Goal: Task Accomplishment & Management: Complete application form

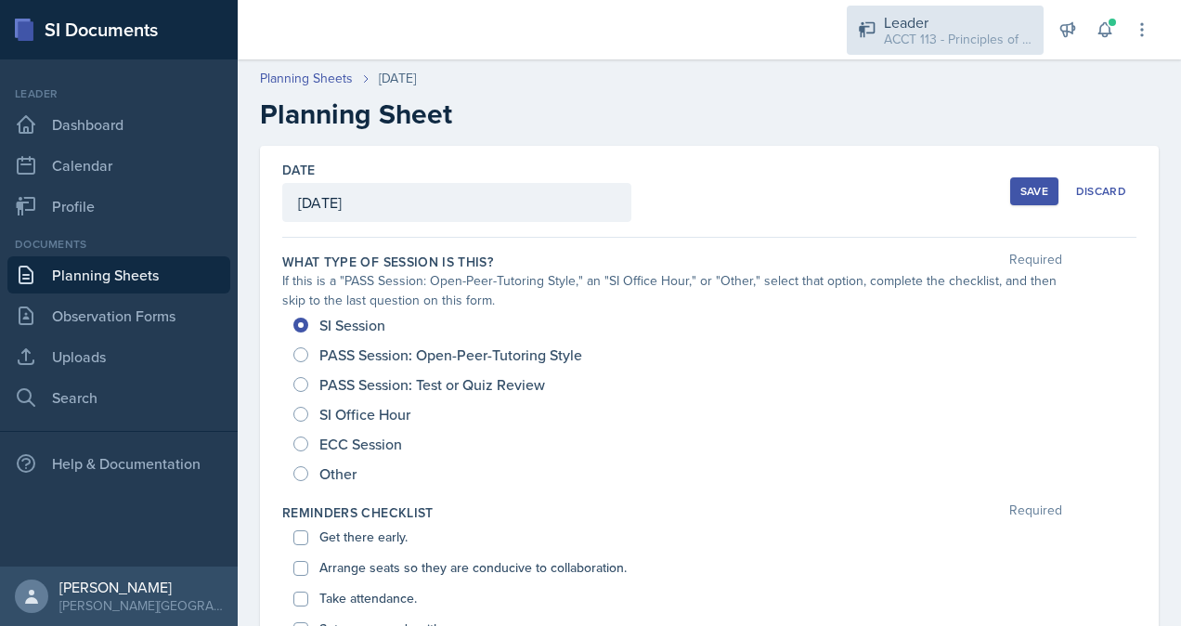
click at [926, 19] on div "Leader" at bounding box center [958, 22] width 149 height 22
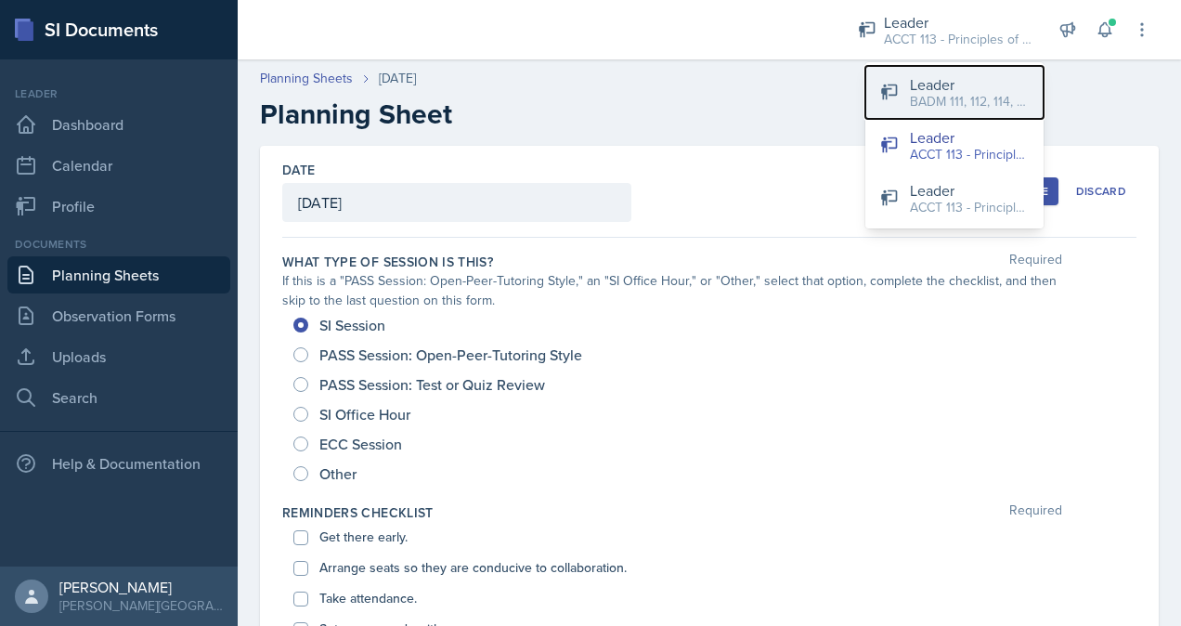
click at [956, 92] on div "BADM 111, 112, 114, 122 / Fall 2025" at bounding box center [969, 101] width 119 height 19
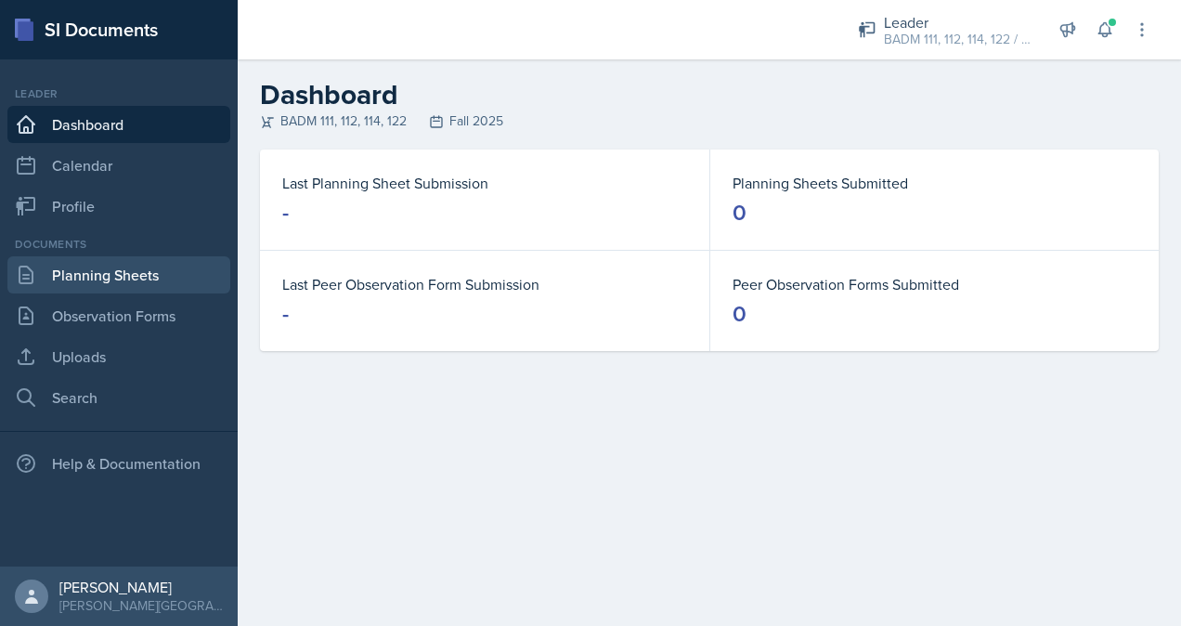
click at [153, 277] on link "Planning Sheets" at bounding box center [118, 274] width 223 height 37
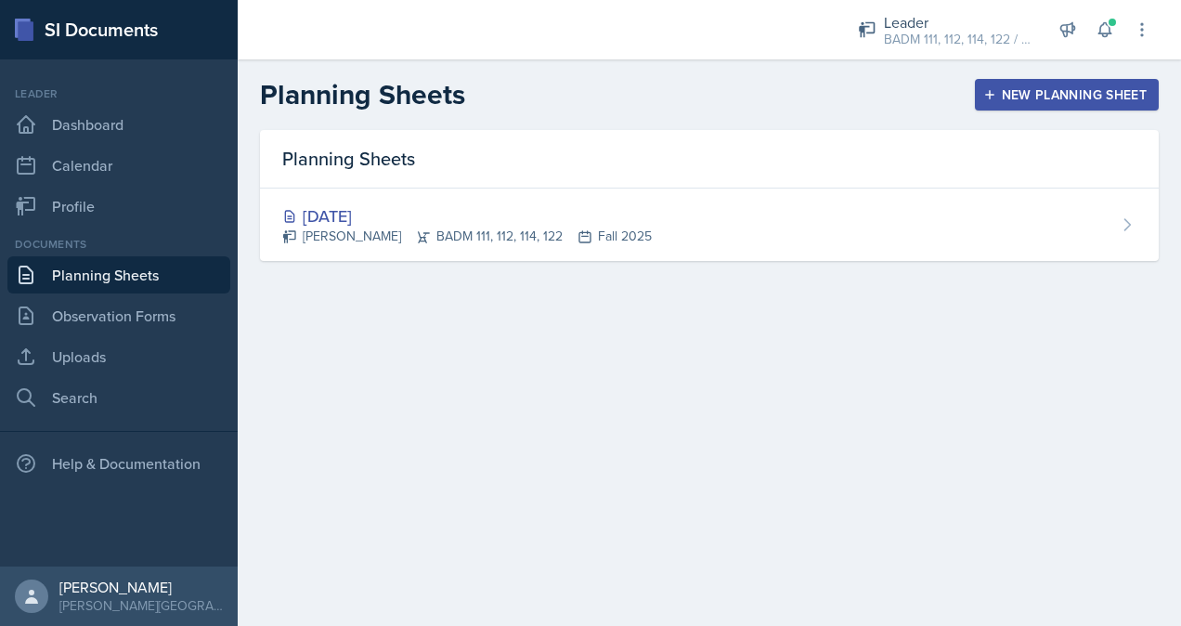
click at [531, 182] on div "Planning Sheets" at bounding box center [709, 159] width 899 height 58
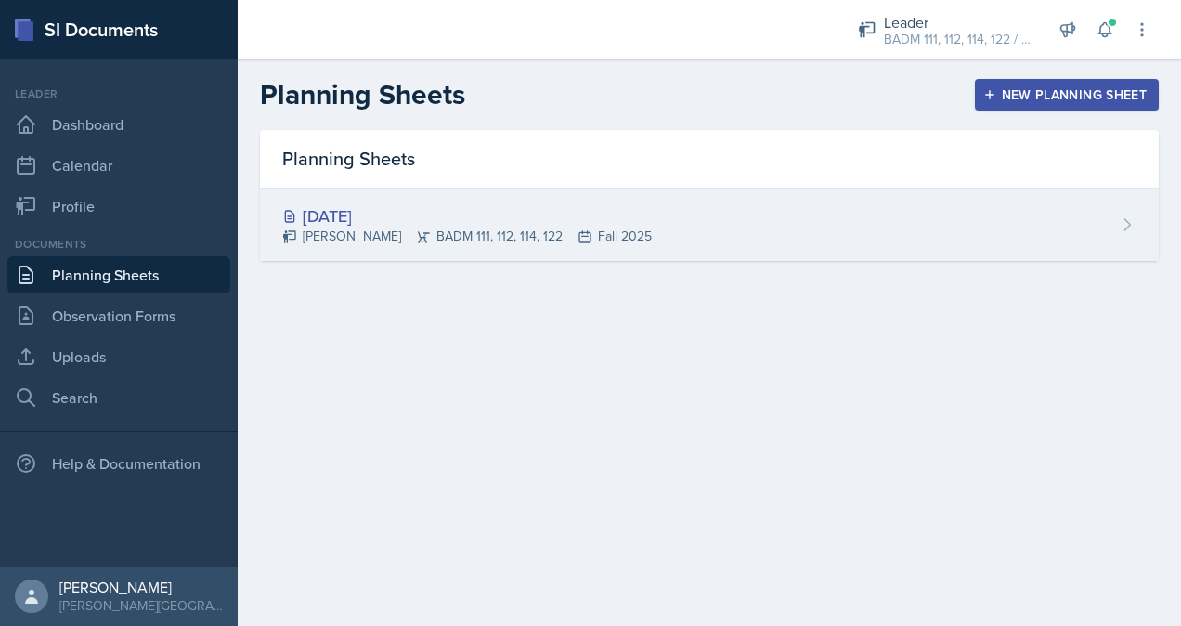
click at [533, 214] on div "[DATE]" at bounding box center [467, 215] width 370 height 25
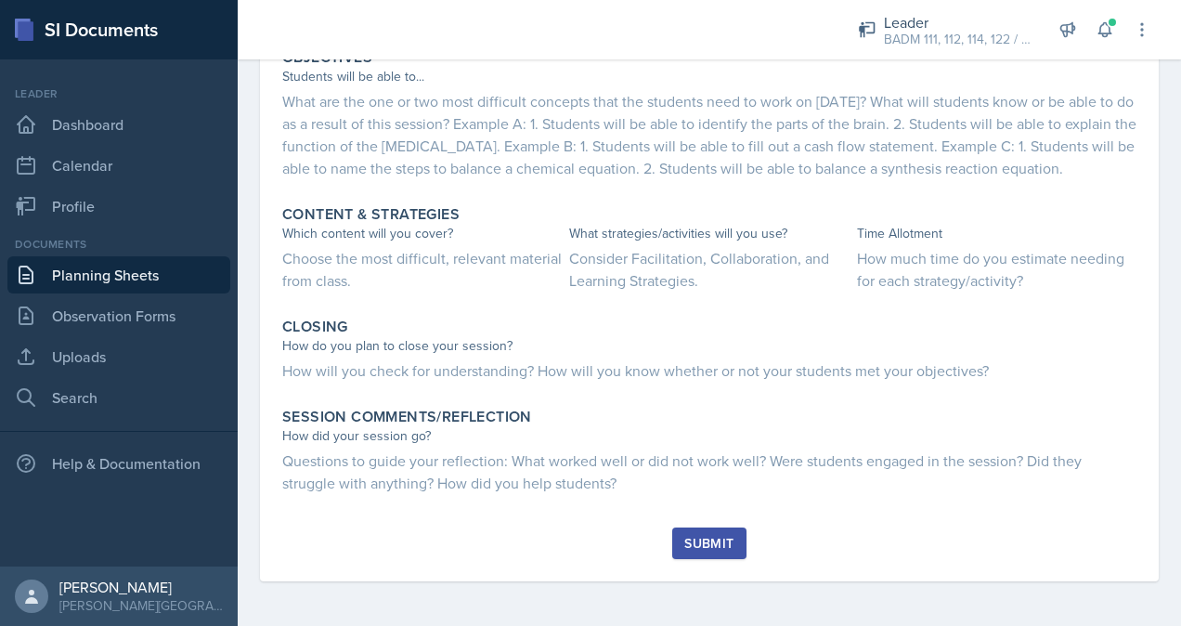
scroll to position [737, 0]
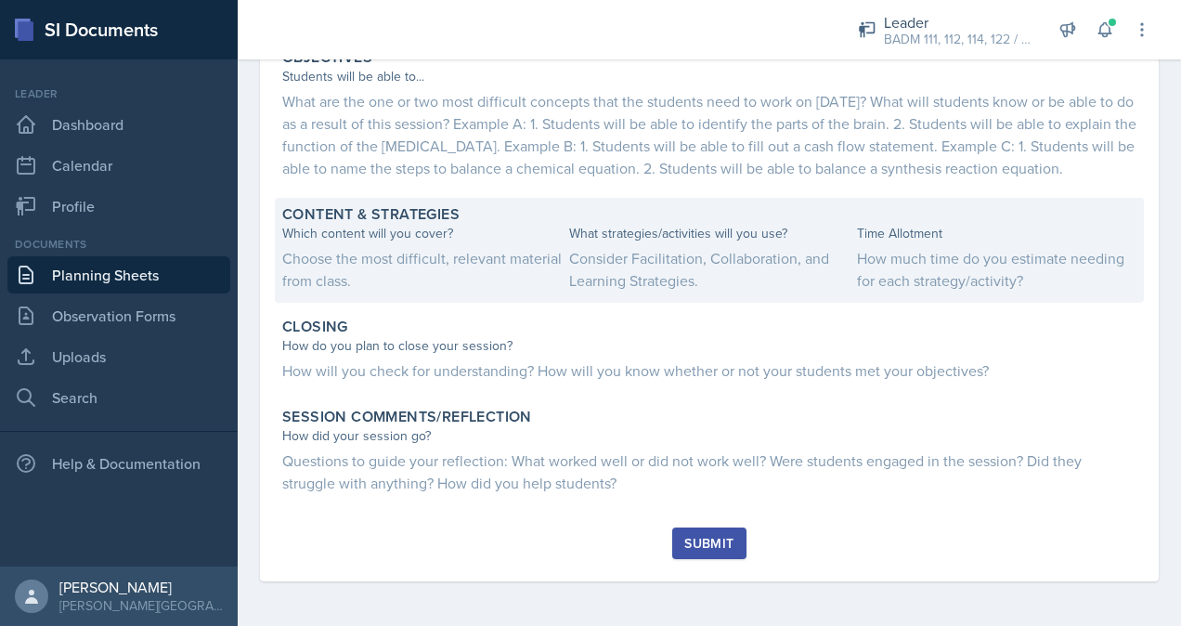
click at [426, 256] on div "Choose the most difficult, relevant material from class." at bounding box center [421, 269] width 279 height 45
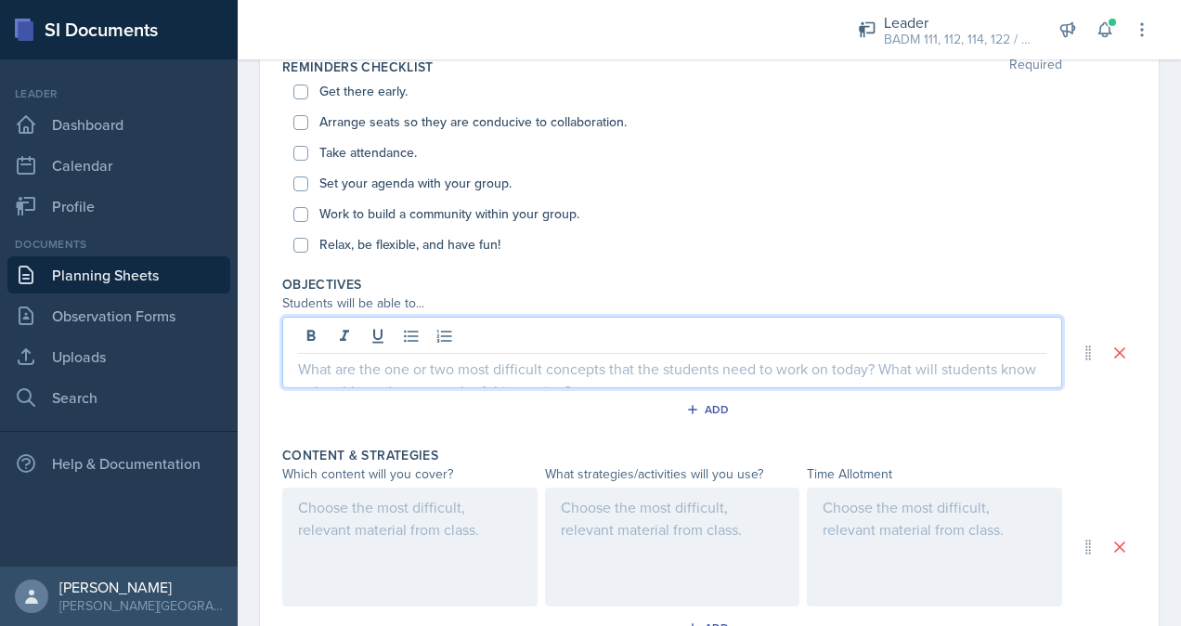
scroll to position [477, 0]
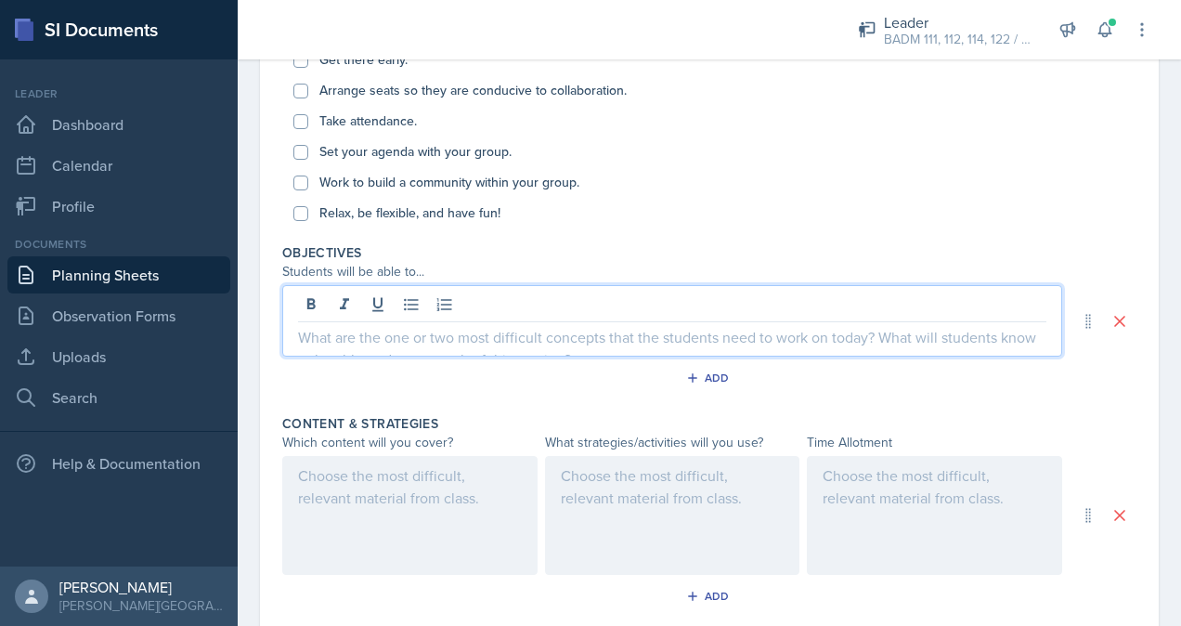
click at [396, 329] on p at bounding box center [672, 337] width 748 height 22
click at [400, 344] on p at bounding box center [672, 337] width 748 height 22
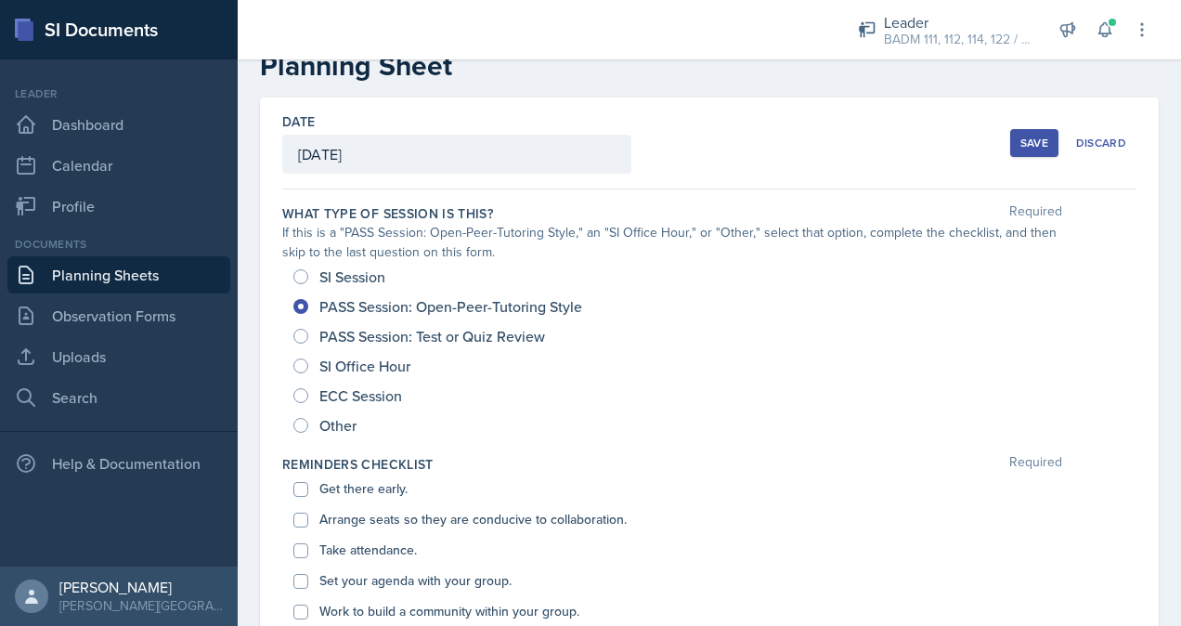
scroll to position [0, 0]
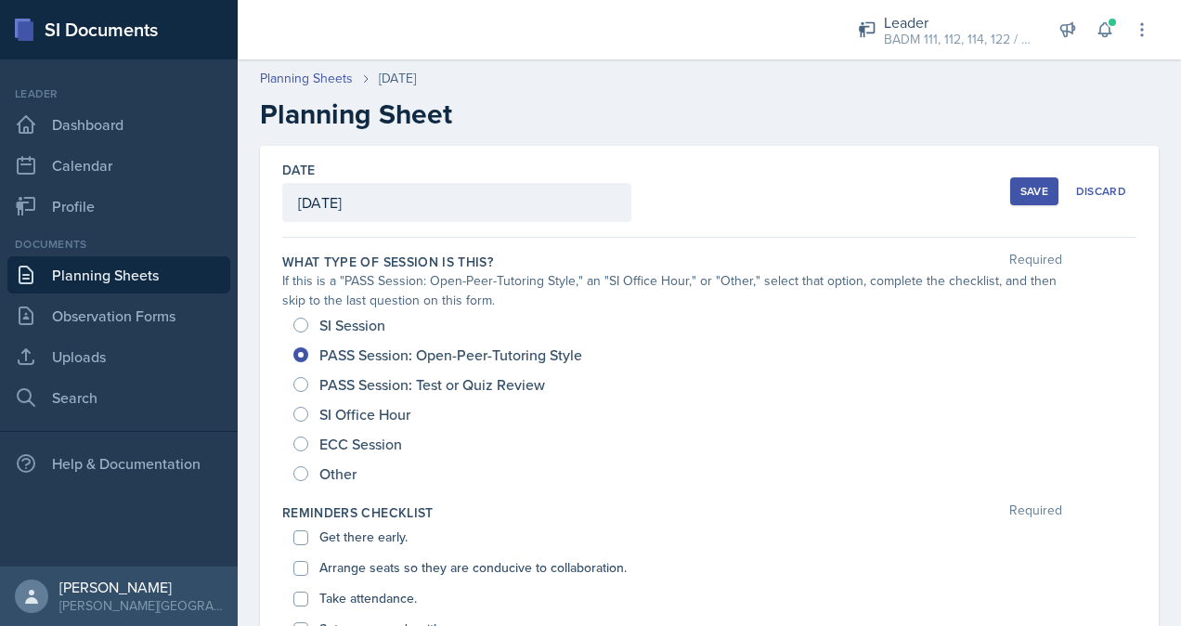
click at [1020, 190] on div "Save" at bounding box center [1034, 191] width 28 height 15
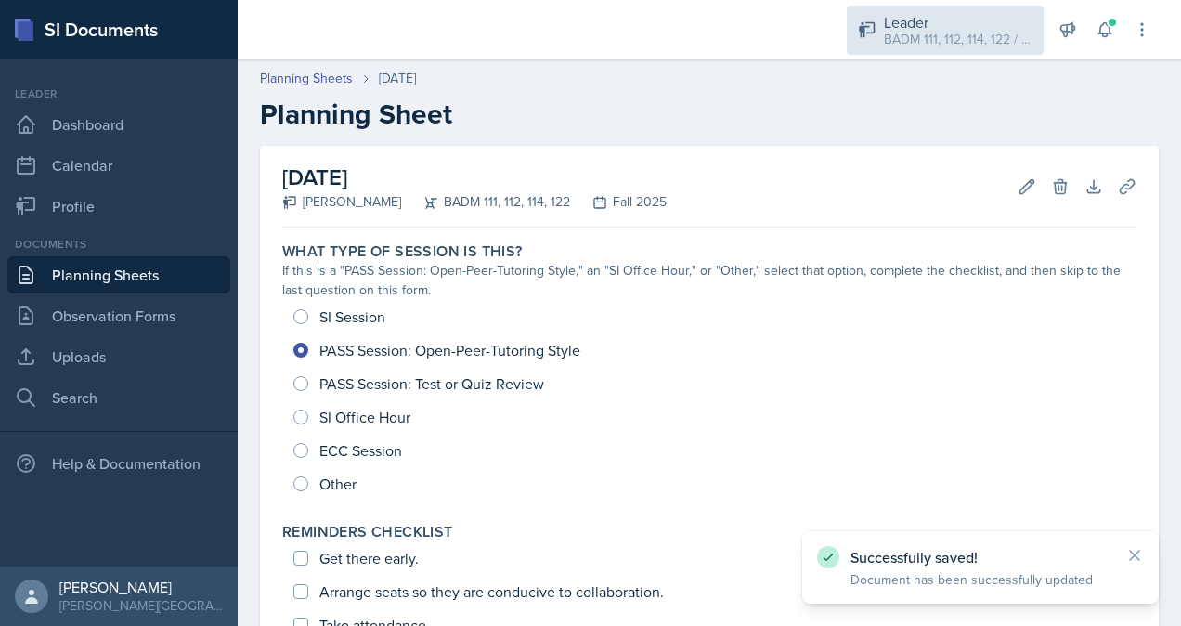
click at [877, 28] on div "Leader BADM 111, 112, 114, 122 / Fall 2025" at bounding box center [945, 30] width 197 height 49
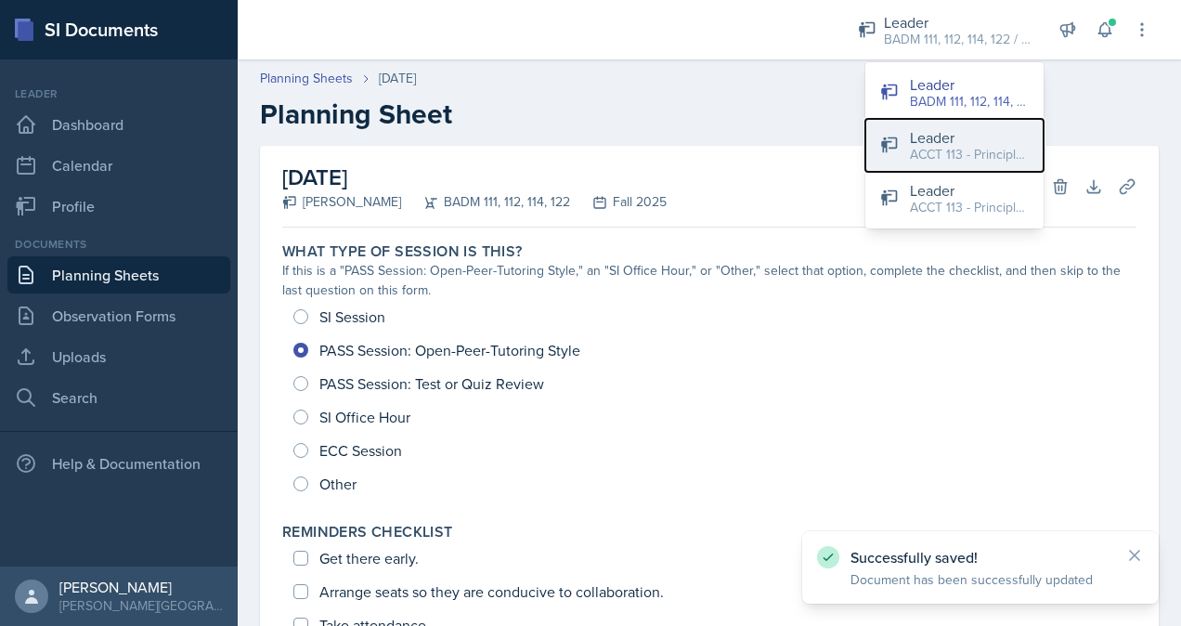
click at [926, 136] on div "Leader" at bounding box center [969, 137] width 119 height 22
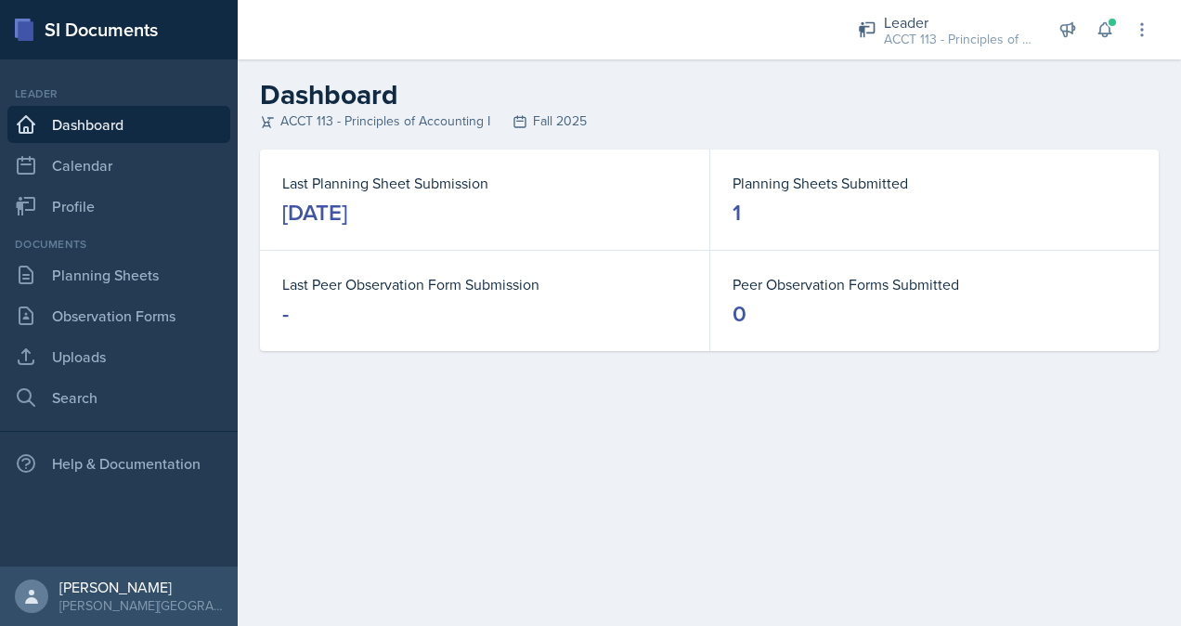
click at [115, 294] on div "Documents Planning Sheets Observation Forms Uploads Search" at bounding box center [118, 326] width 223 height 180
click at [120, 279] on link "Planning Sheets" at bounding box center [118, 274] width 223 height 37
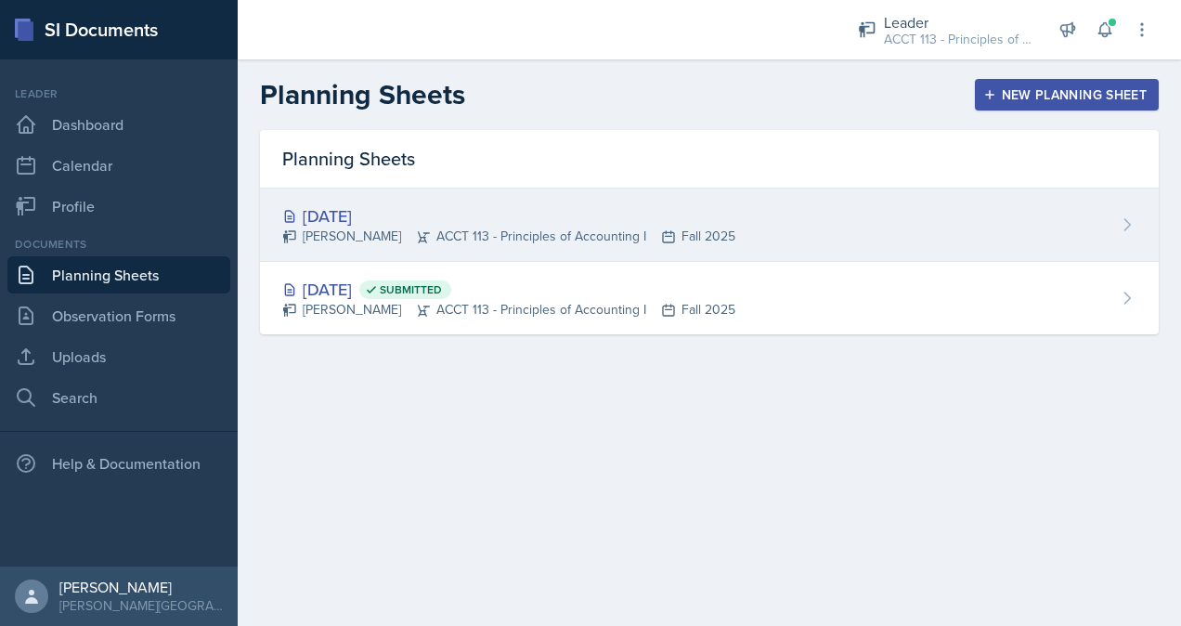
click at [548, 222] on div "[DATE]" at bounding box center [508, 215] width 453 height 25
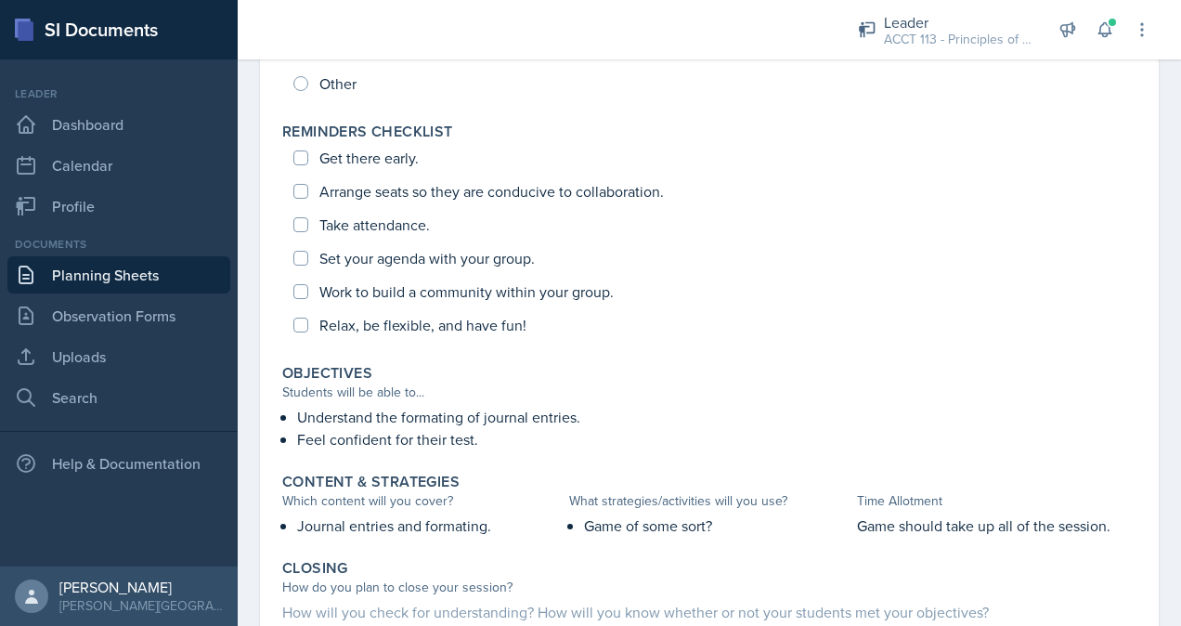
scroll to position [641, 0]
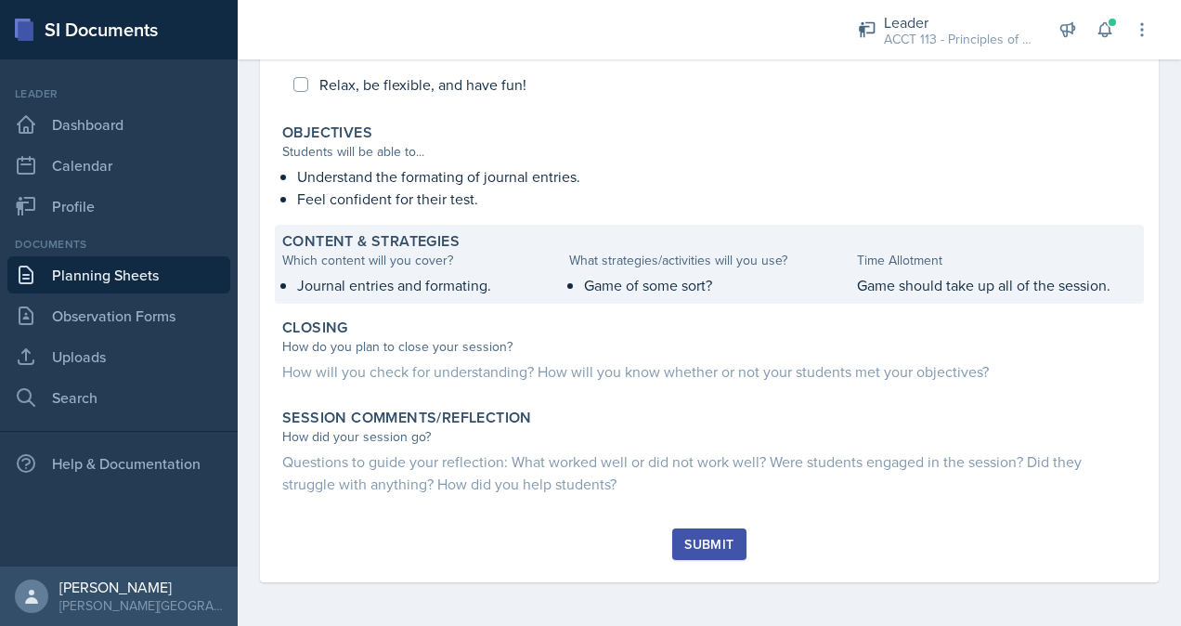
click at [890, 282] on p "Game should take up all of the session." at bounding box center [996, 285] width 279 height 22
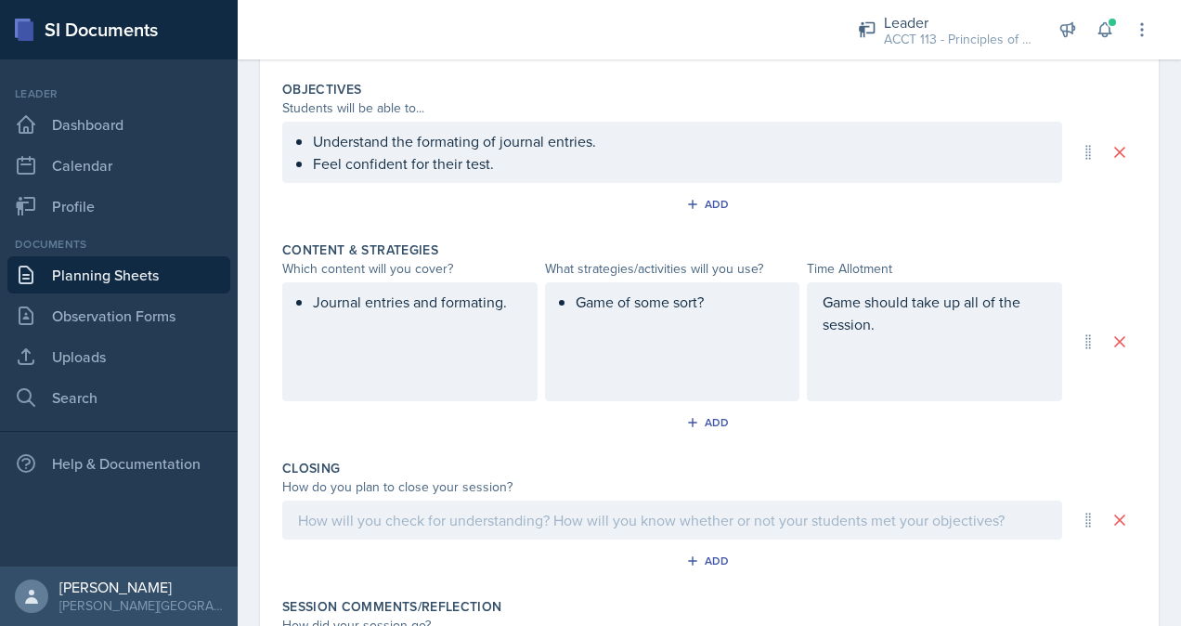
click at [691, 322] on div "Game of some sort?" at bounding box center [672, 341] width 255 height 119
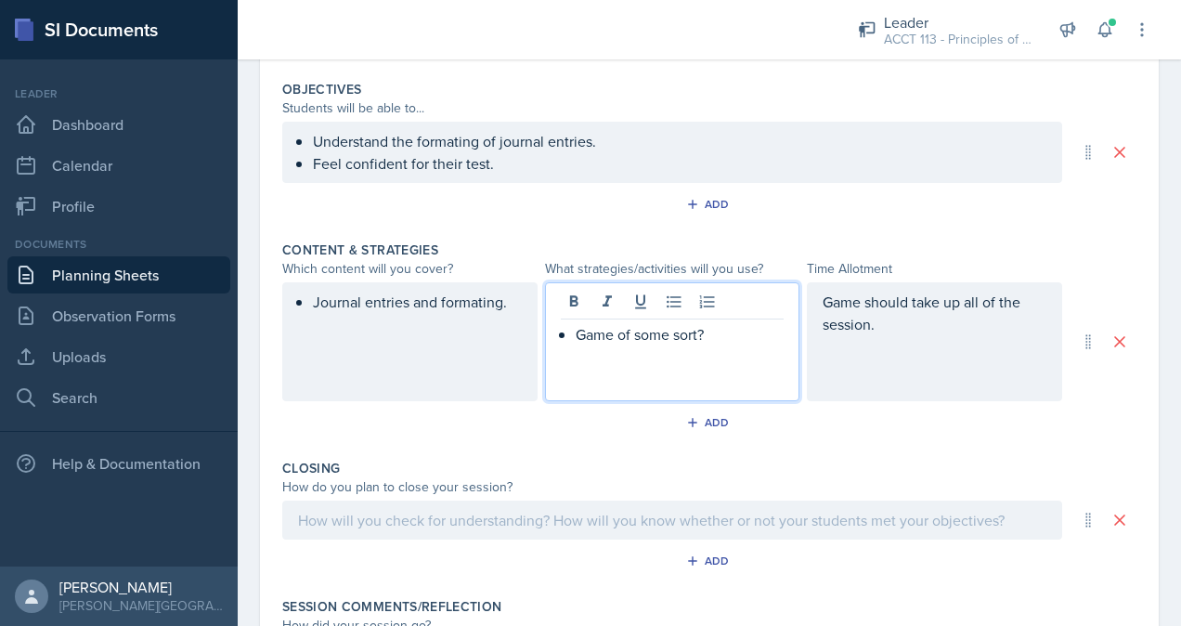
scroll to position [672, 0]
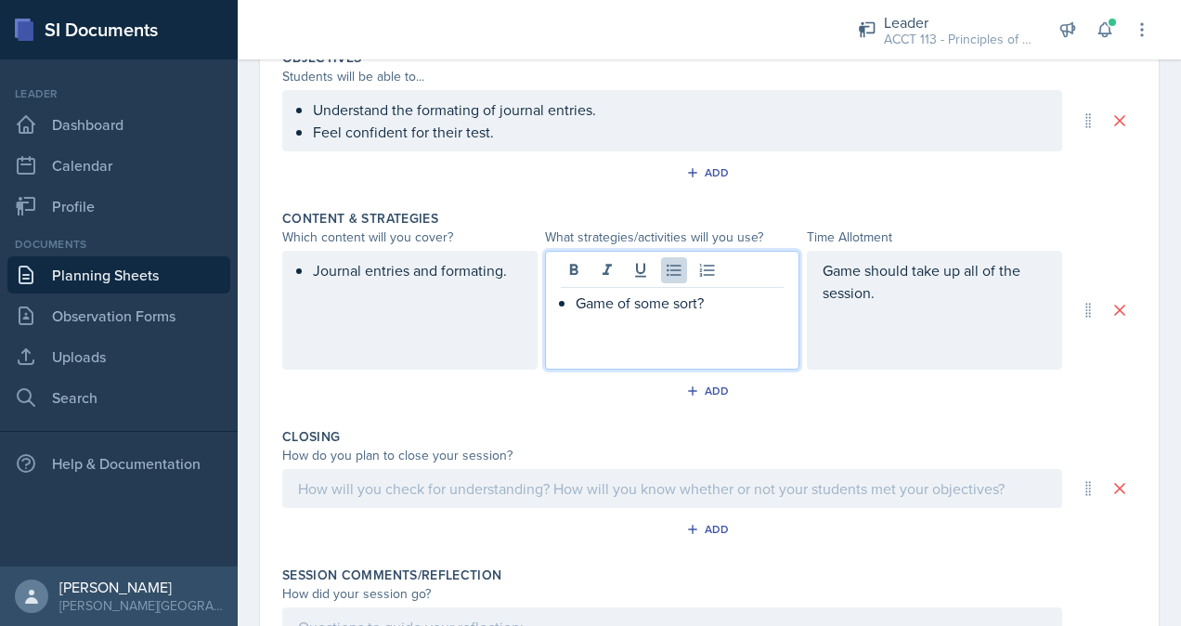
click at [724, 303] on p "Game of some sort?" at bounding box center [680, 303] width 209 height 22
click at [703, 300] on p "Game of some sort?" at bounding box center [680, 303] width 209 height 22
click at [743, 331] on p "White boards from TLC?" at bounding box center [680, 325] width 209 height 22
click at [581, 320] on p "White boards from TLC" at bounding box center [680, 325] width 209 height 22
click at [587, 358] on div "Game of some sort? Use white boards from TLC" at bounding box center [672, 310] width 255 height 119
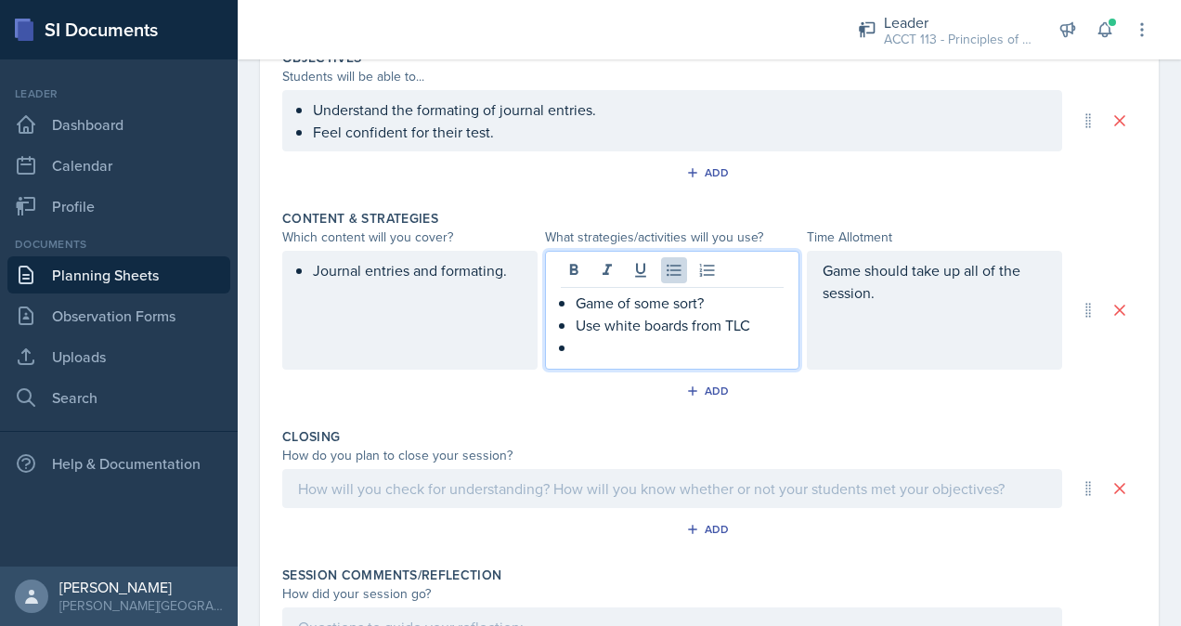
click at [566, 334] on div "Game of some sort? Use white boards from TLC" at bounding box center [673, 325] width 224 height 67
click at [589, 340] on p at bounding box center [680, 347] width 209 height 22
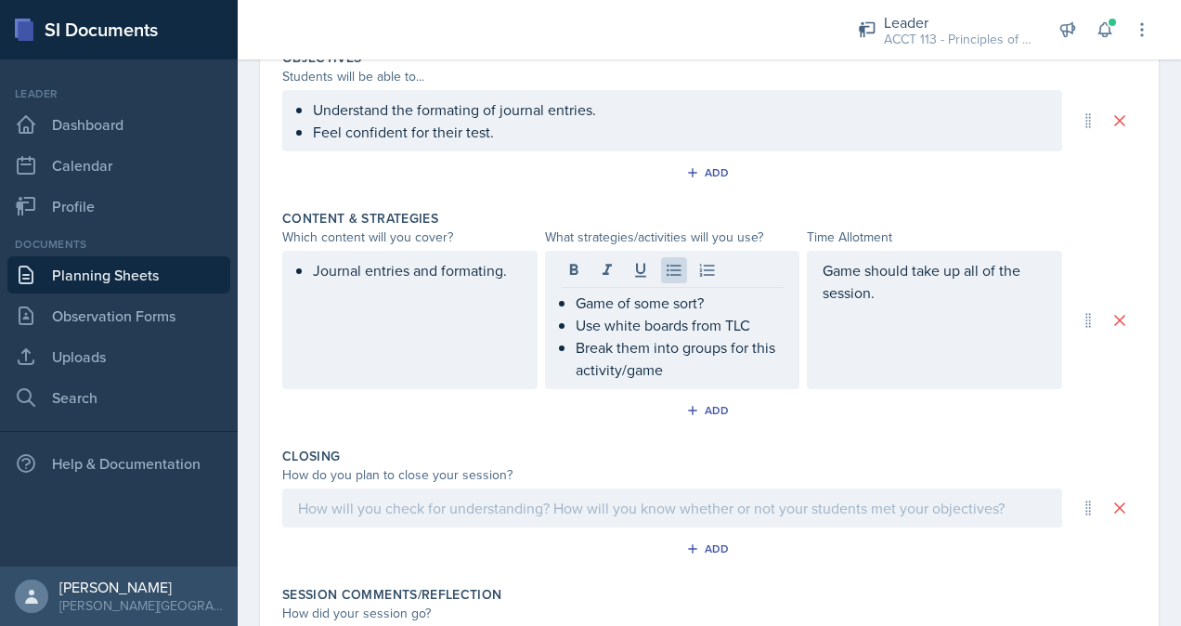
click at [844, 342] on div "Game should take up all of the session." at bounding box center [934, 320] width 255 height 138
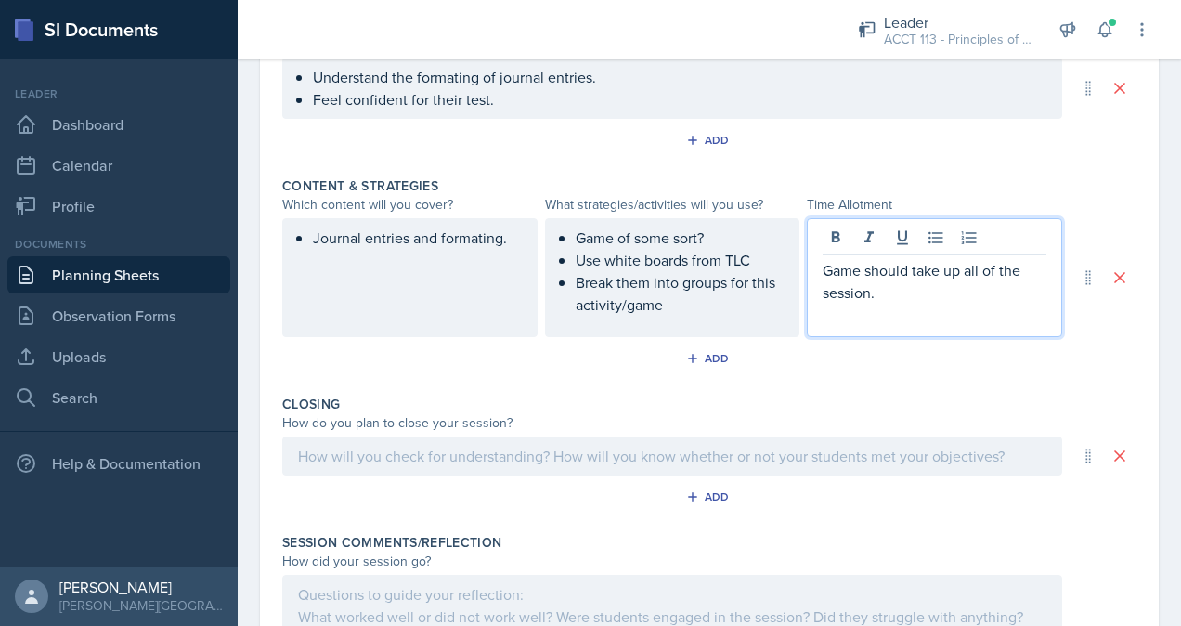
click at [861, 387] on div "Closing How do you plan to close your session? Add" at bounding box center [709, 456] width 854 height 138
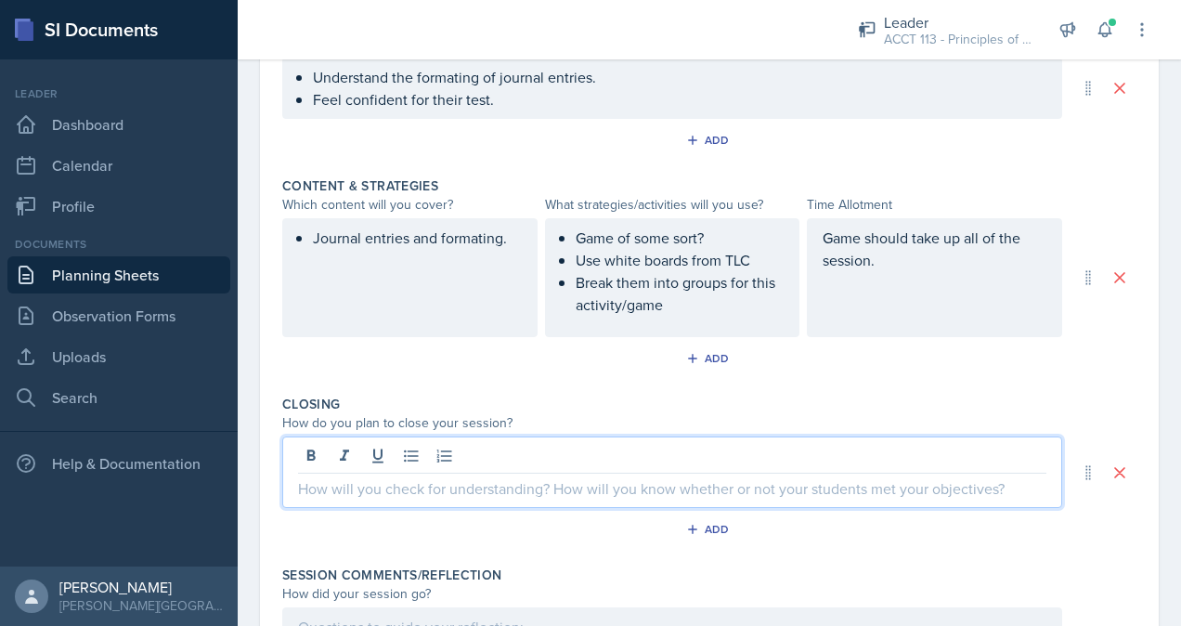
click at [821, 459] on div at bounding box center [672, 471] width 780 height 71
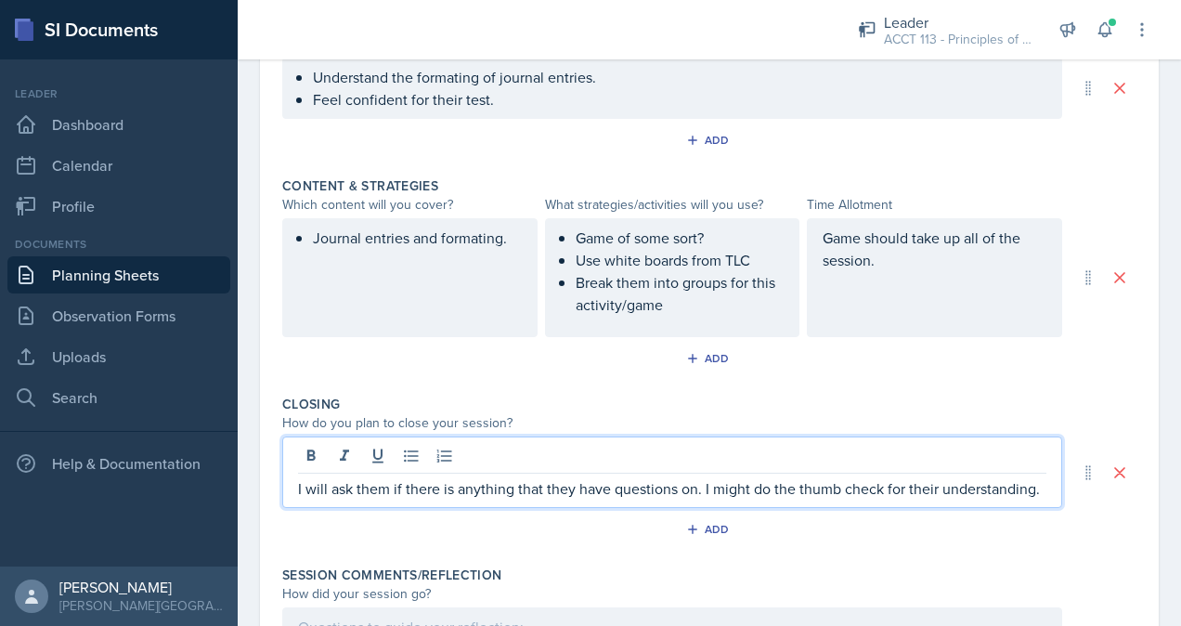
scroll to position [932, 0]
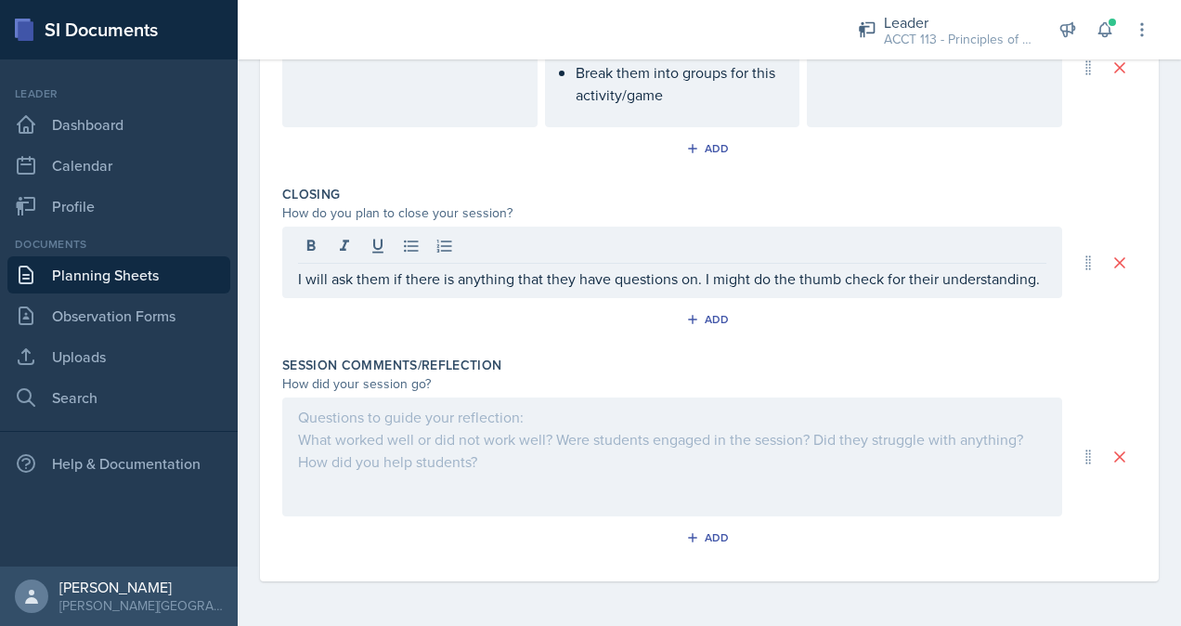
click at [752, 366] on div "Session Comments/Reflection" at bounding box center [709, 365] width 854 height 19
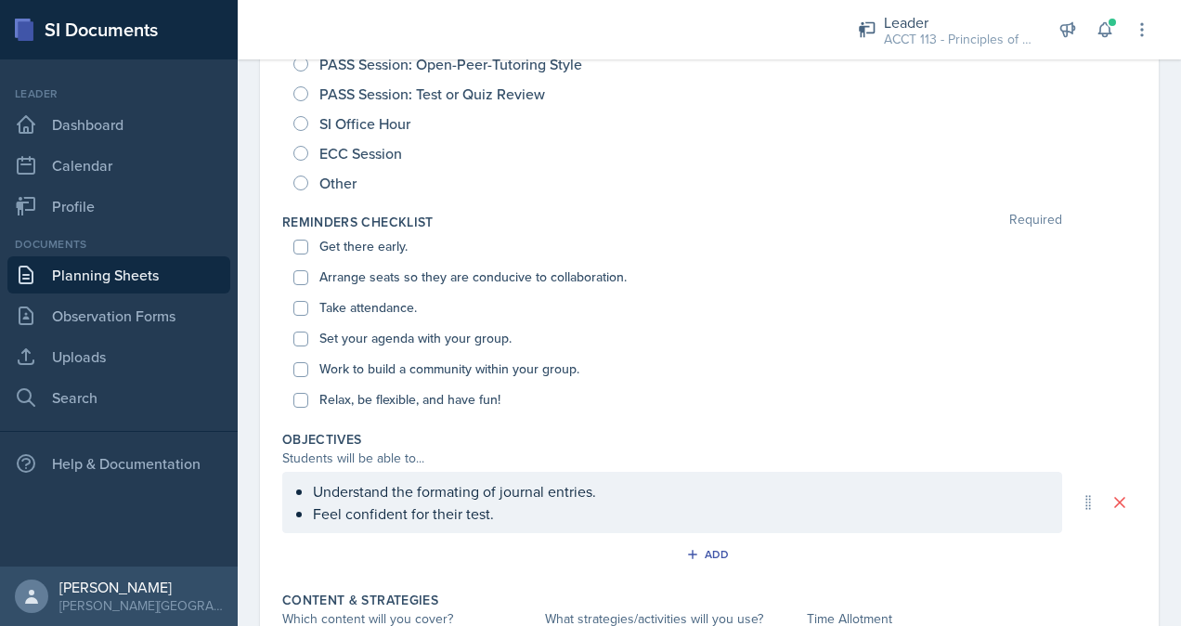
scroll to position [0, 0]
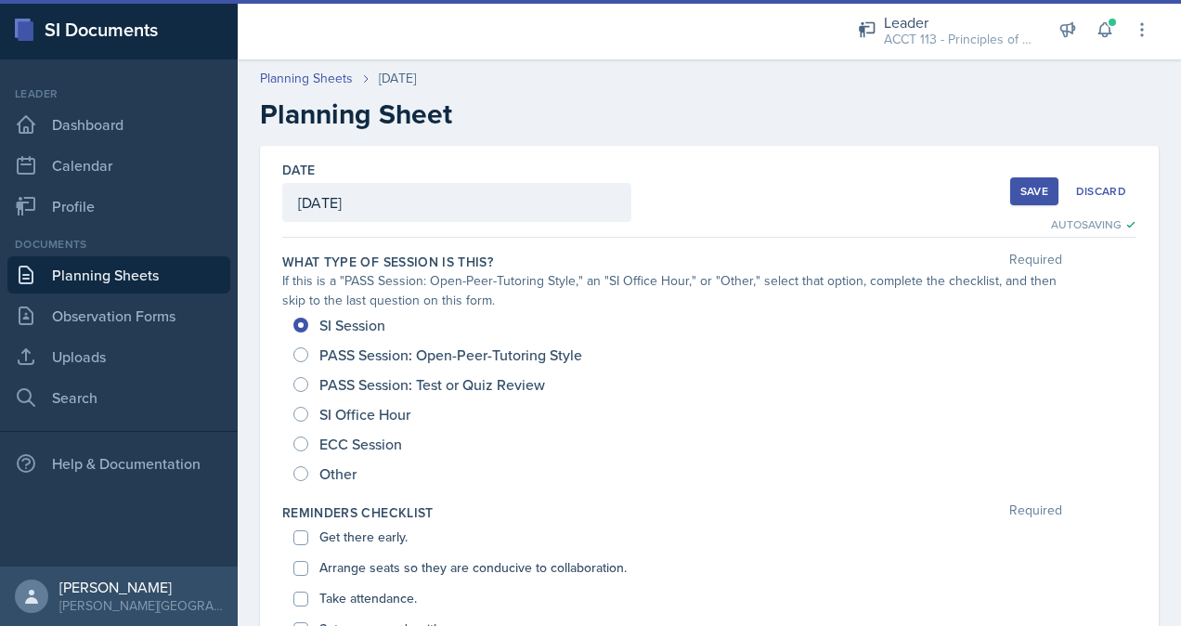
click at [1023, 197] on div "Save" at bounding box center [1034, 191] width 28 height 15
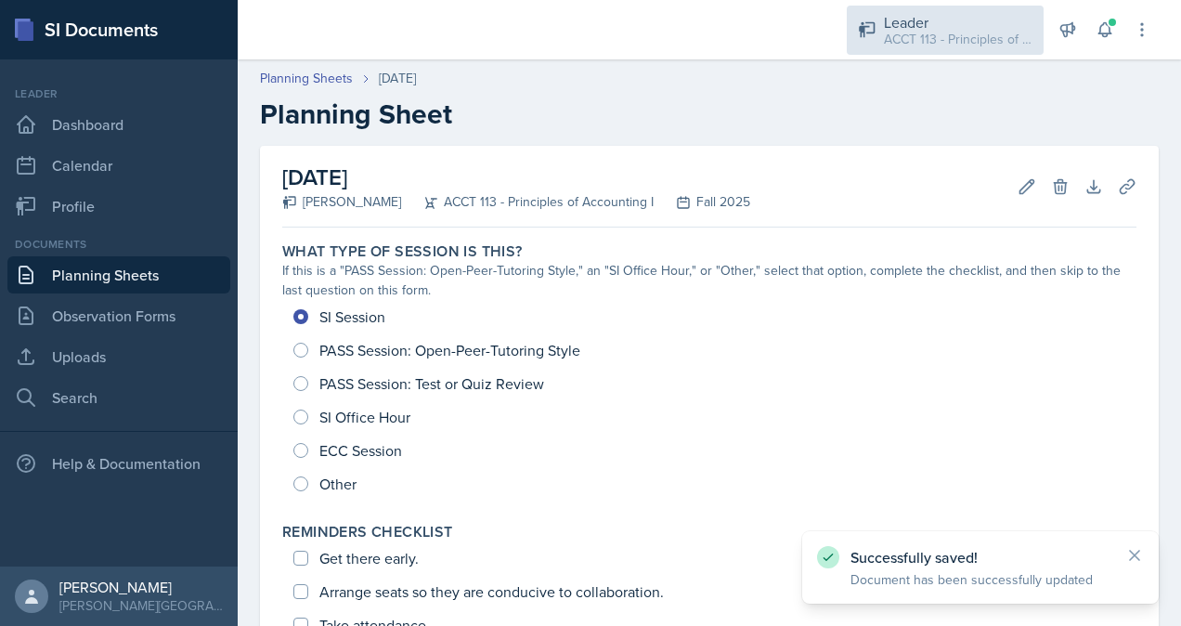
click at [931, 37] on div "ACCT 113 - Principles of Accounting I / Fall 2025" at bounding box center [958, 39] width 149 height 19
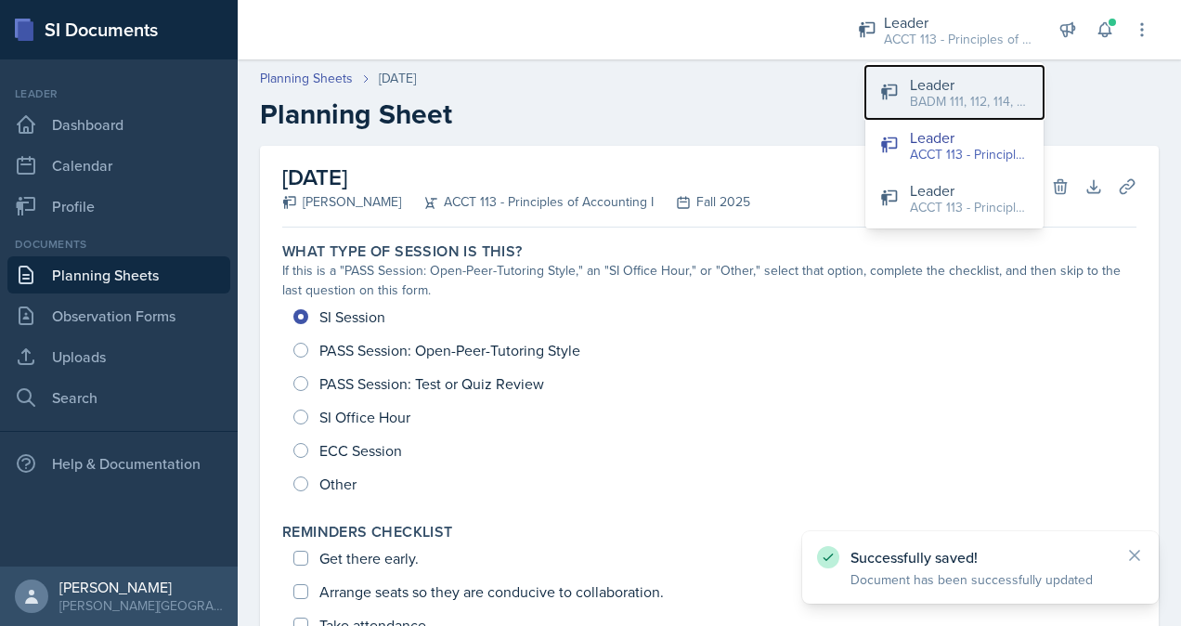
click at [935, 92] on div "BADM 111, 112, 114, 122 / Fall 2025" at bounding box center [969, 101] width 119 height 19
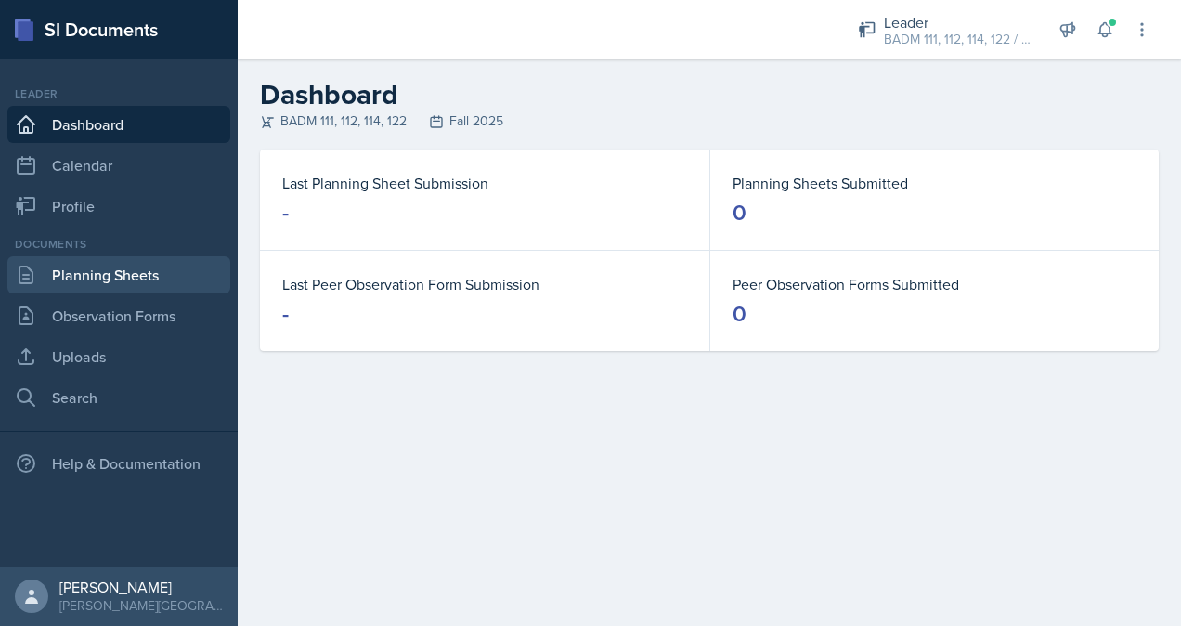
click at [162, 271] on link "Planning Sheets" at bounding box center [118, 274] width 223 height 37
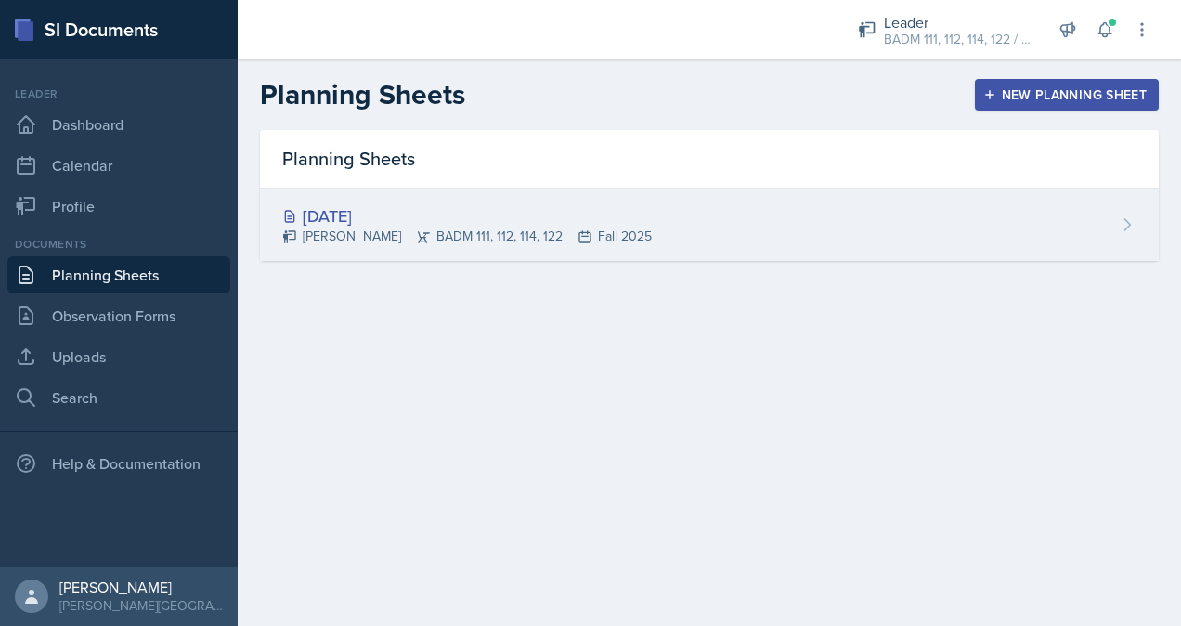
drag, startPoint x: 561, startPoint y: 241, endPoint x: 465, endPoint y: 232, distance: 96.1
click at [465, 232] on div "[PERSON_NAME] BADM 111, 112, 114, 122 Fall 2025" at bounding box center [467, 236] width 370 height 19
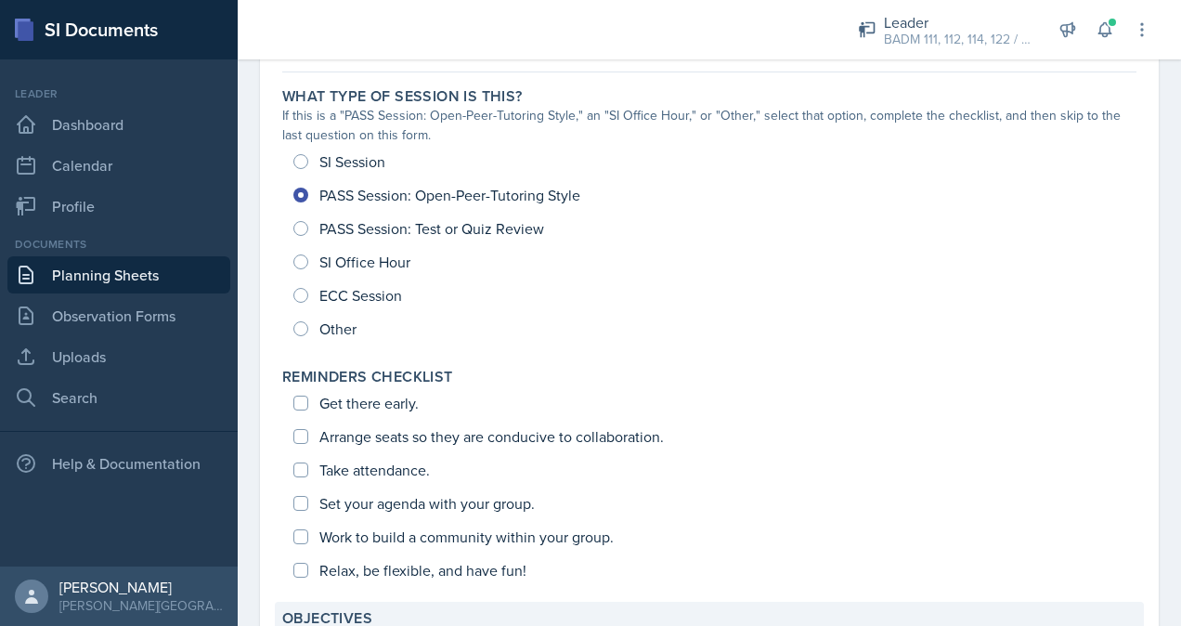
scroll to position [17, 0]
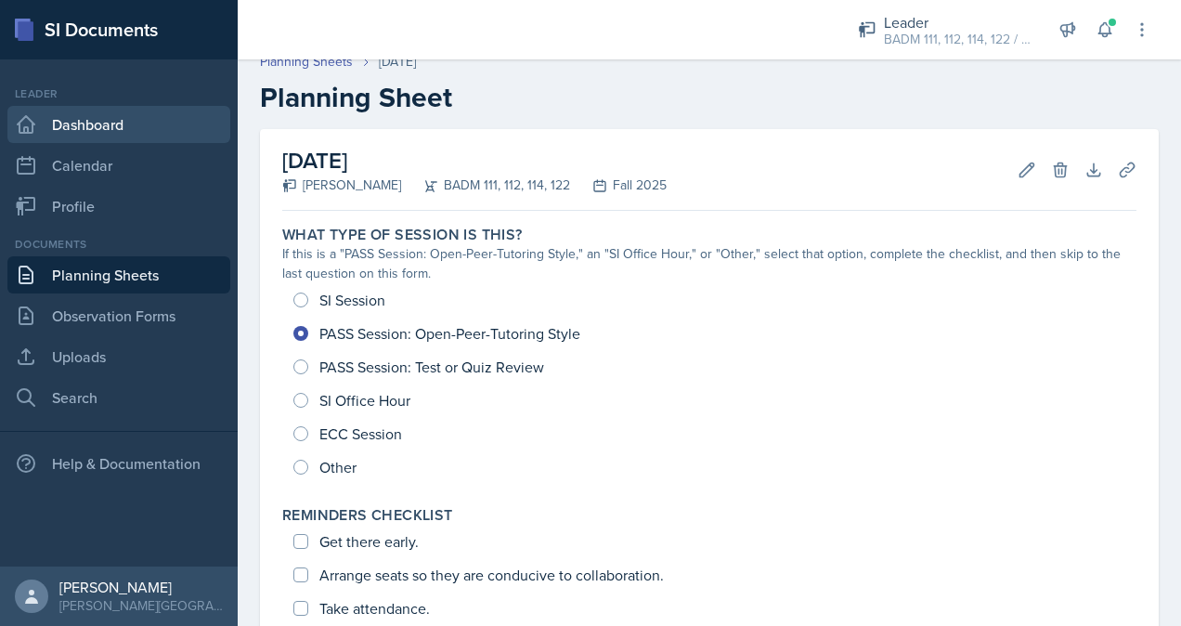
click at [149, 112] on link "Dashboard" at bounding box center [118, 124] width 223 height 37
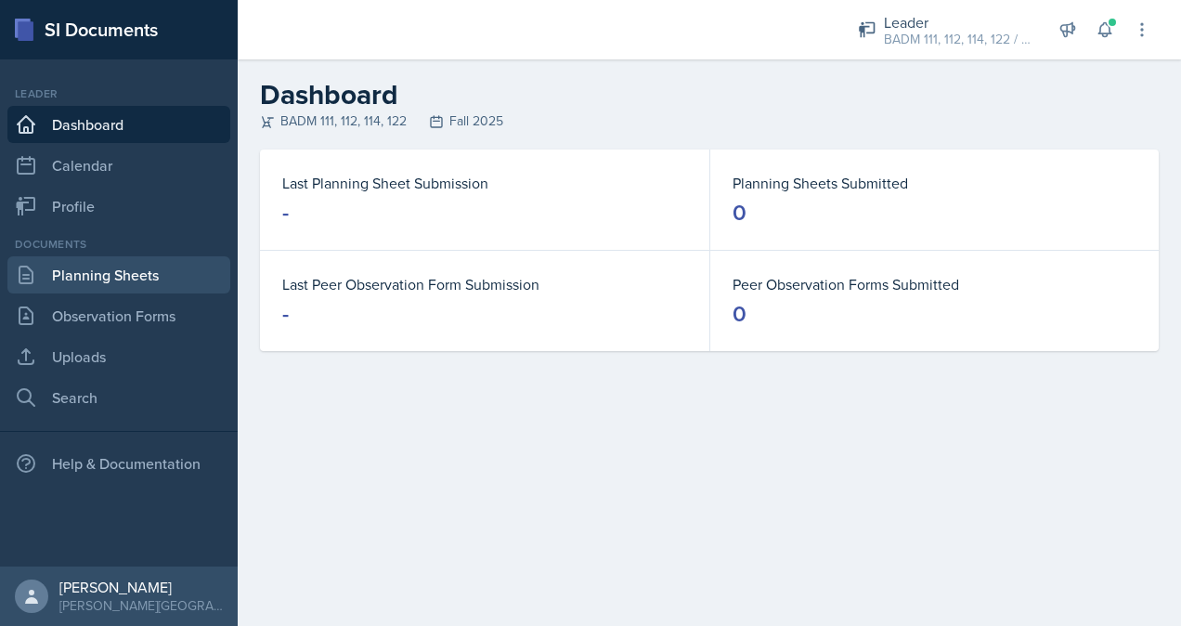
click at [128, 272] on link "Planning Sheets" at bounding box center [118, 274] width 223 height 37
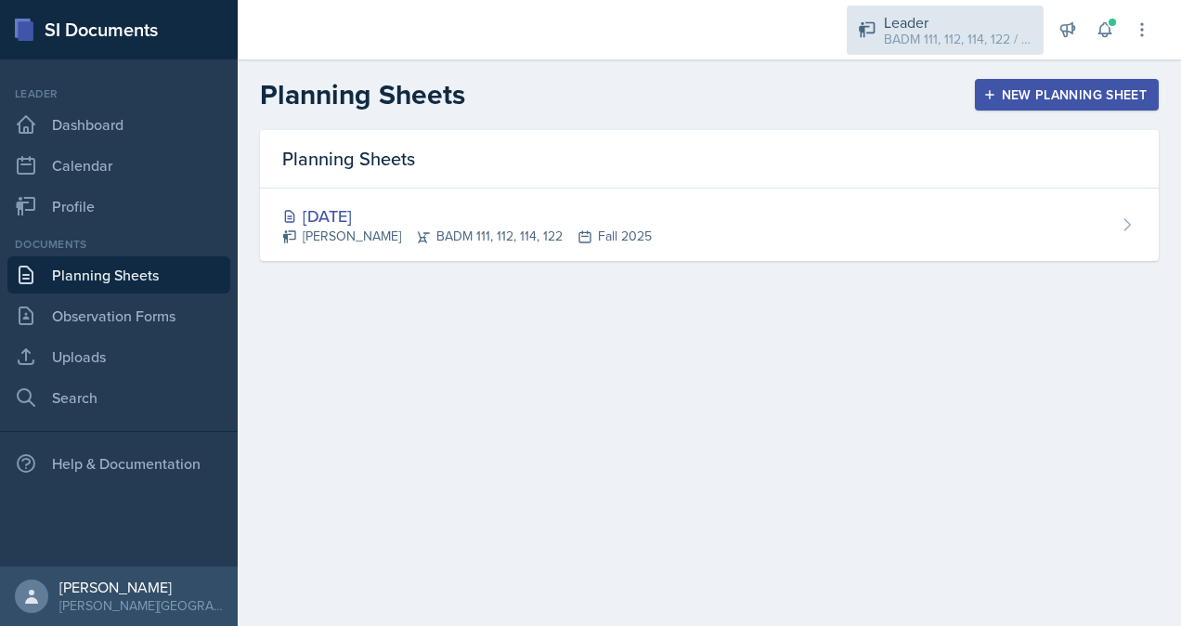
click at [904, 32] on div "BADM 111, 112, 114, 122 / Fall 2025" at bounding box center [958, 39] width 149 height 19
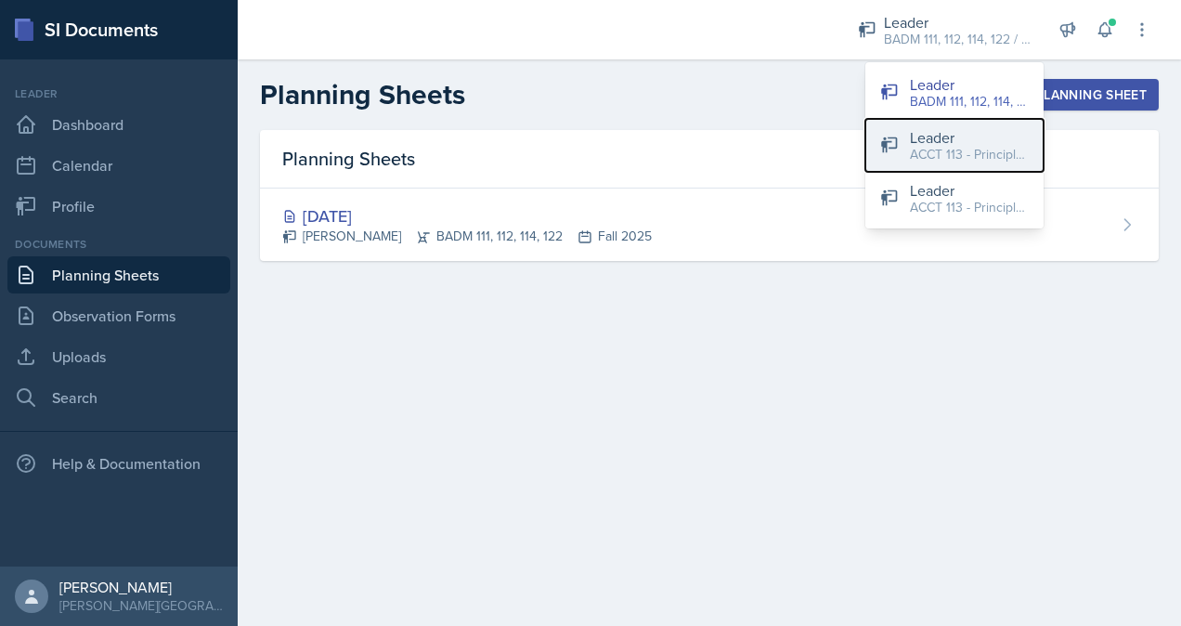
click at [989, 138] on div "Leader" at bounding box center [969, 137] width 119 height 22
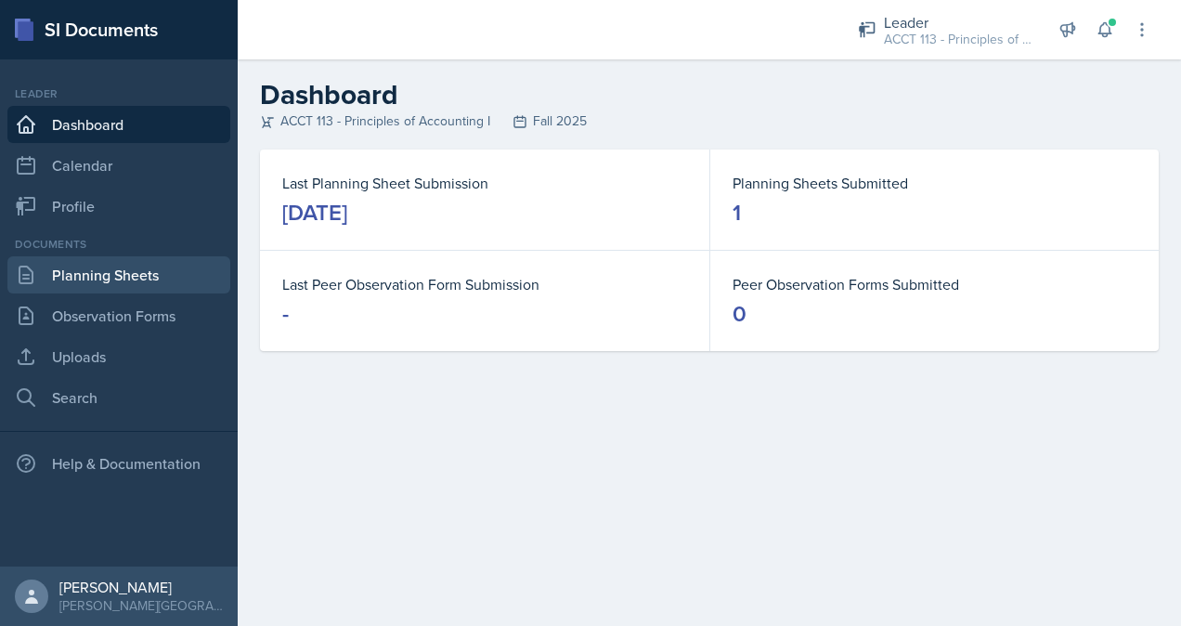
click at [110, 285] on link "Planning Sheets" at bounding box center [118, 274] width 223 height 37
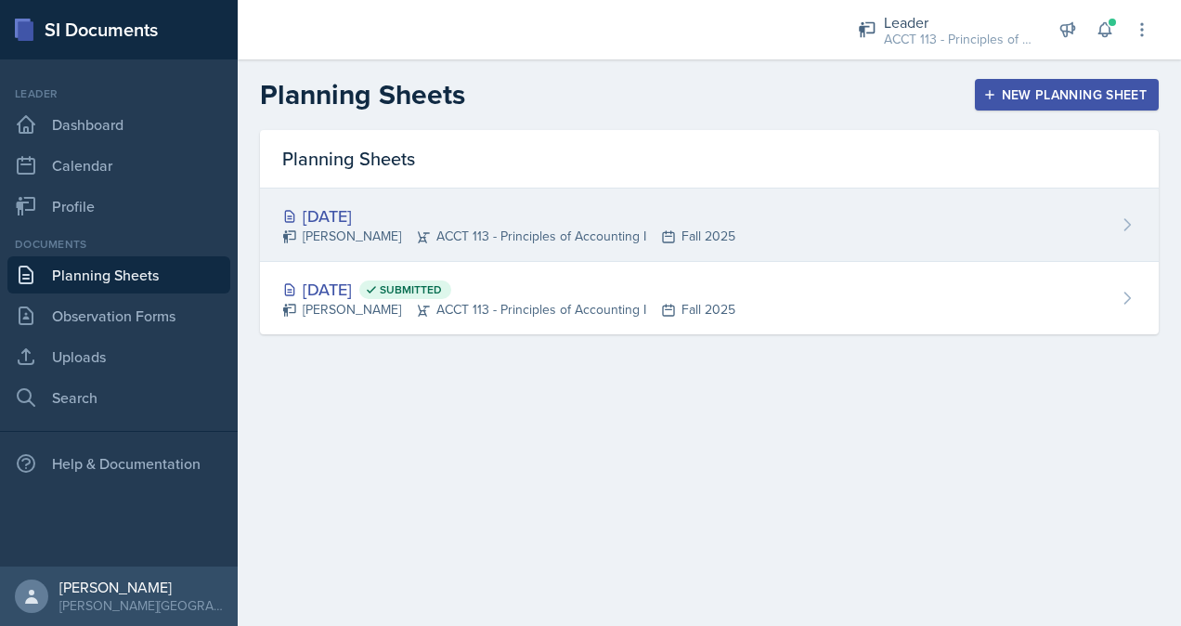
click at [539, 208] on div "[DATE]" at bounding box center [508, 215] width 453 height 25
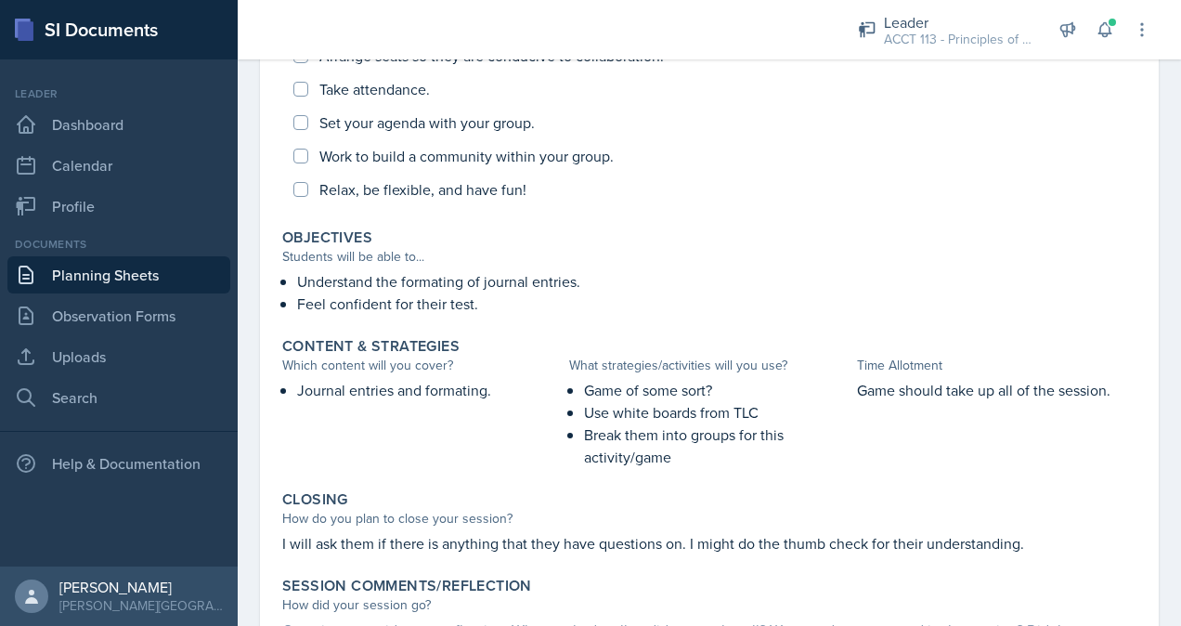
scroll to position [643, 0]
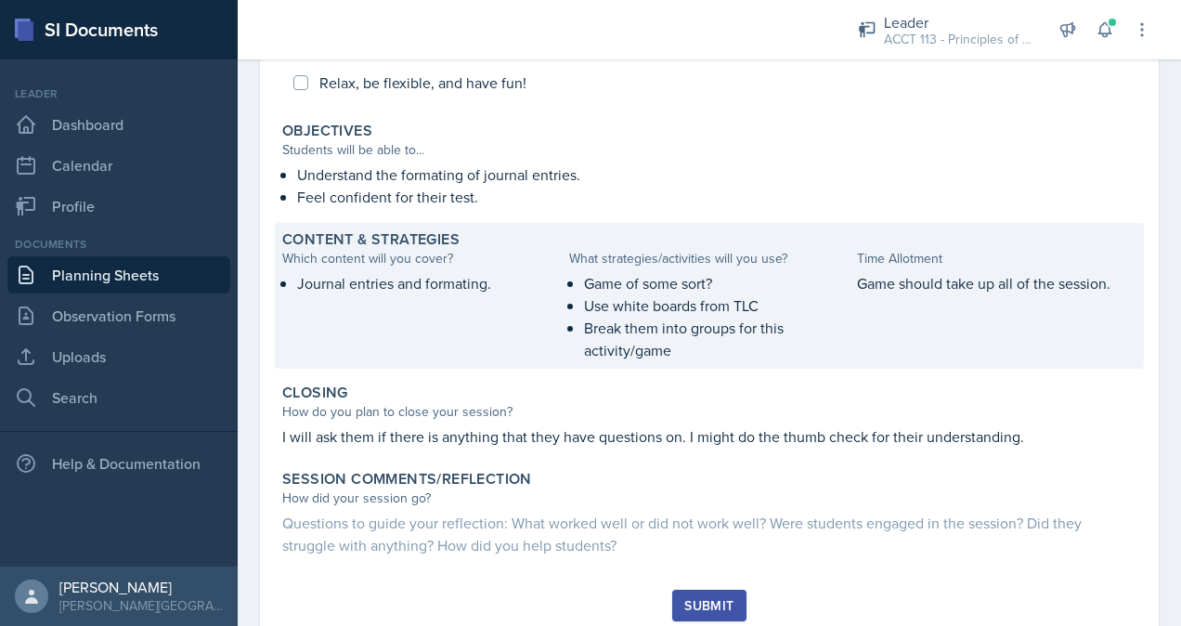
click at [886, 332] on div "Game should take up all of the session." at bounding box center [996, 316] width 279 height 89
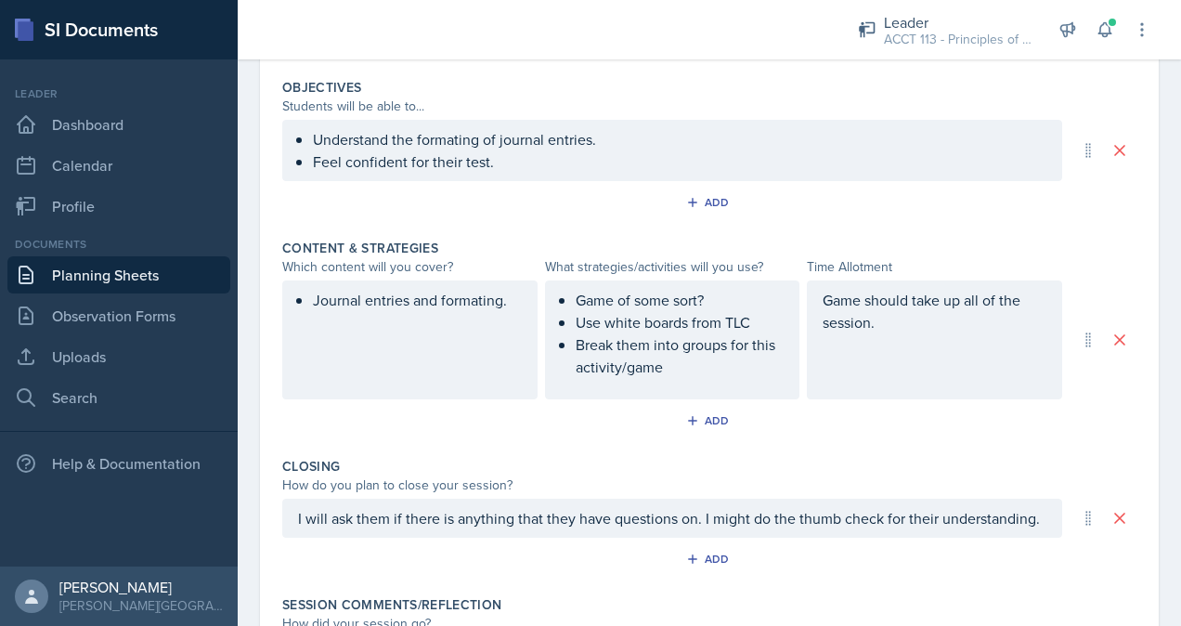
click at [886, 332] on div "Game should take up all of the session." at bounding box center [934, 339] width 255 height 119
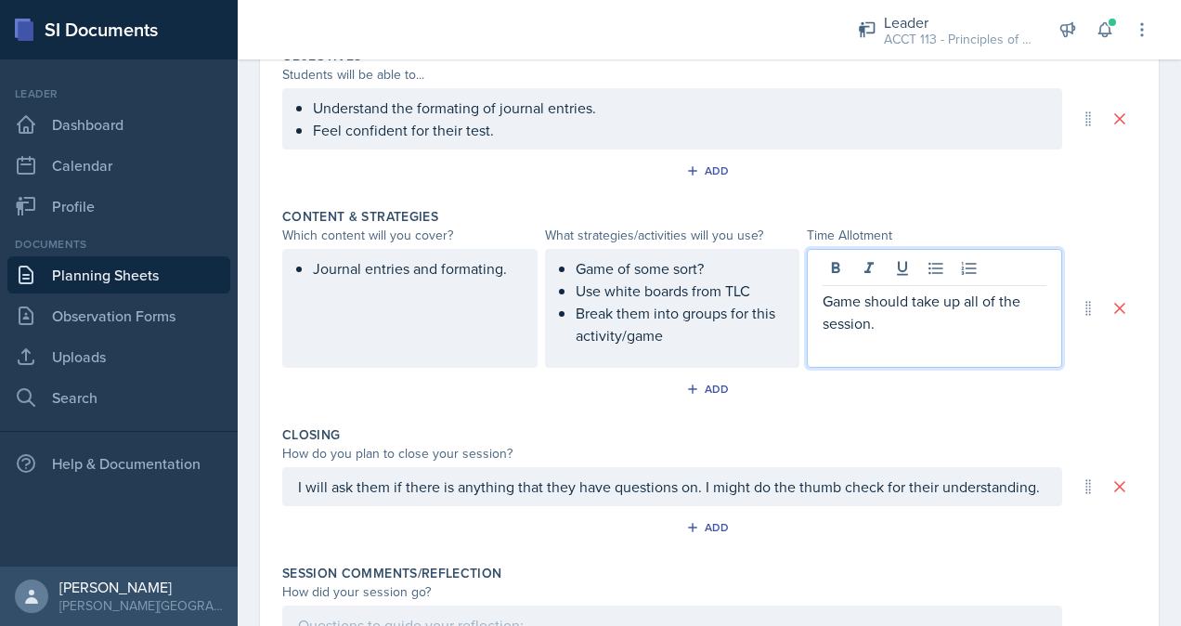
click at [874, 318] on p "Game should take up all of the session." at bounding box center [935, 312] width 224 height 45
click at [672, 318] on ul "Game of some sort? Use white boards from TLC Break them into groups for this ac…" at bounding box center [680, 301] width 209 height 89
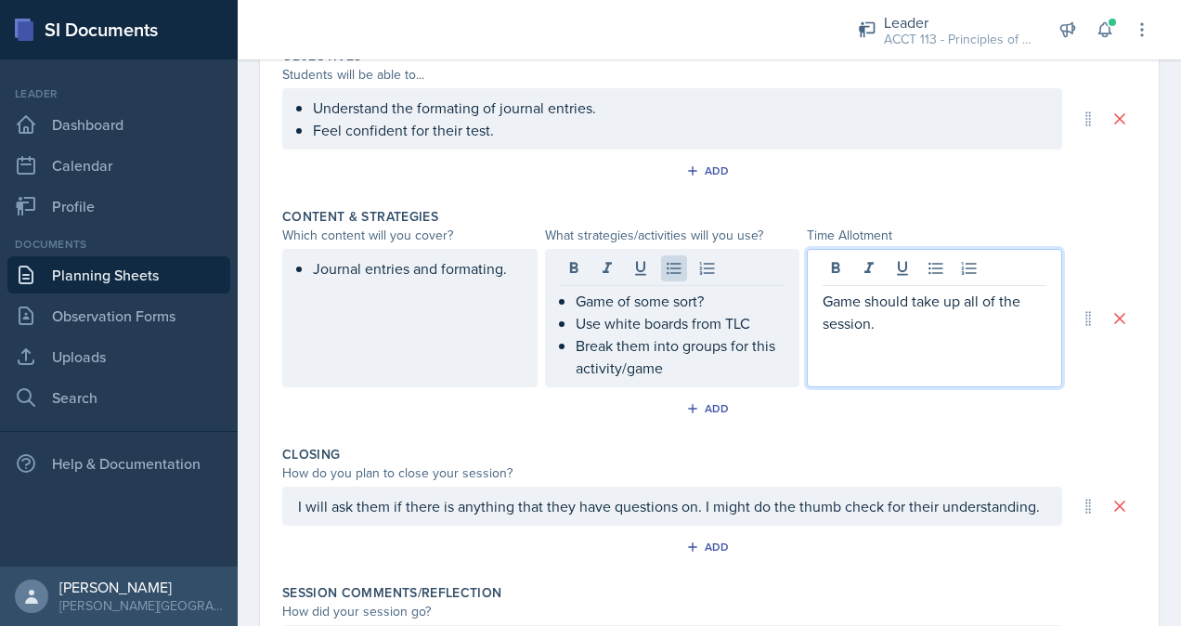
click at [955, 279] on div "Game should take up all of the session." at bounding box center [934, 318] width 255 height 138
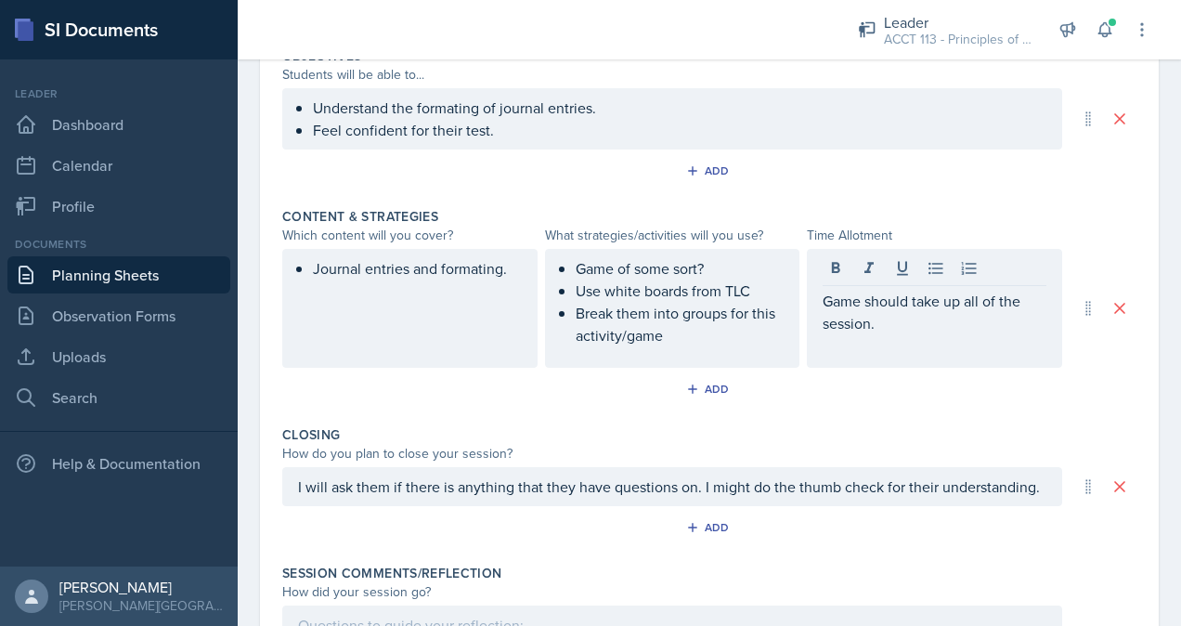
click at [819, 404] on div "Add" at bounding box center [709, 392] width 854 height 35
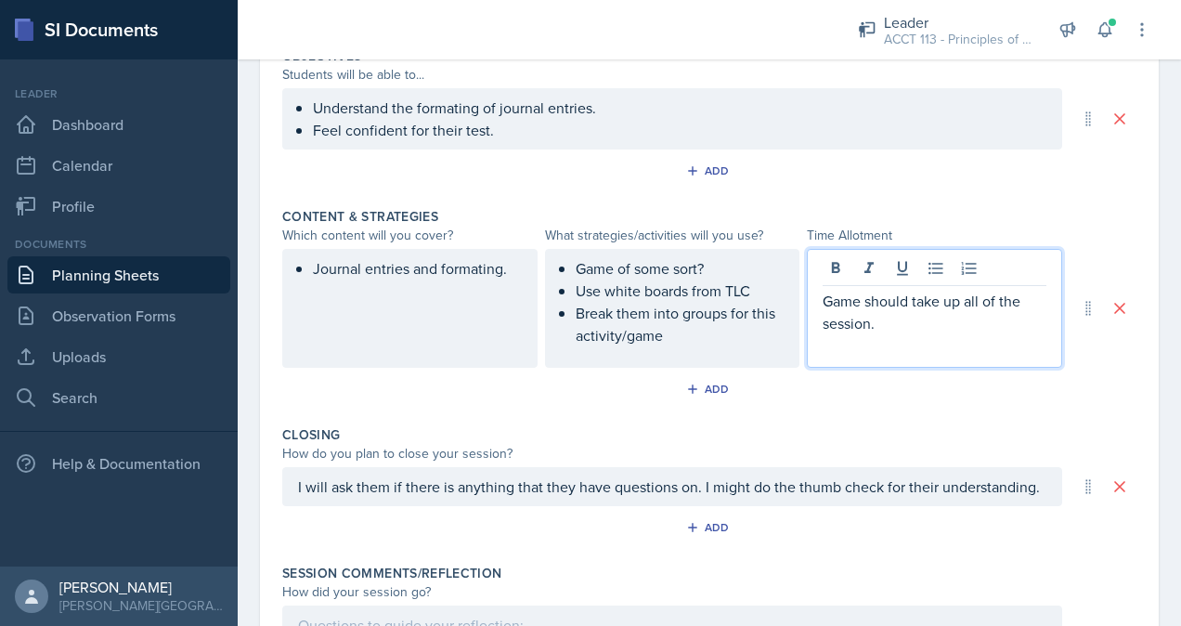
click at [855, 260] on div "Game should take up all of the session." at bounding box center [934, 308] width 255 height 119
click at [857, 293] on p "Game should take up all of the session." at bounding box center [935, 312] width 224 height 45
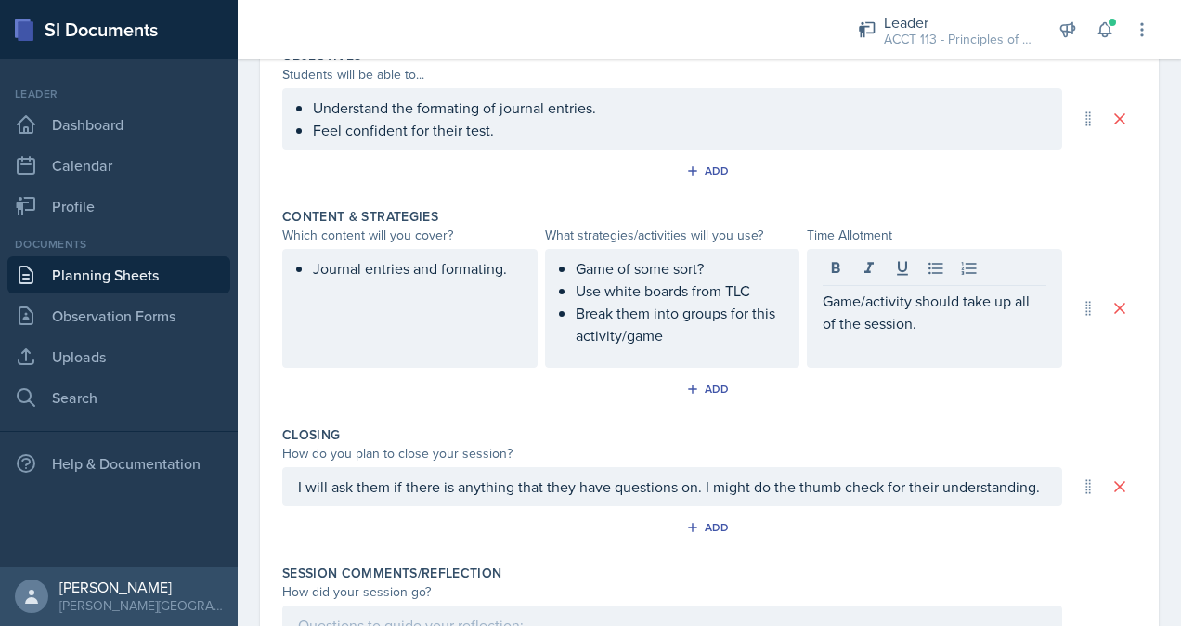
click at [937, 348] on div "Game/activity should take up all of the session." at bounding box center [934, 308] width 255 height 119
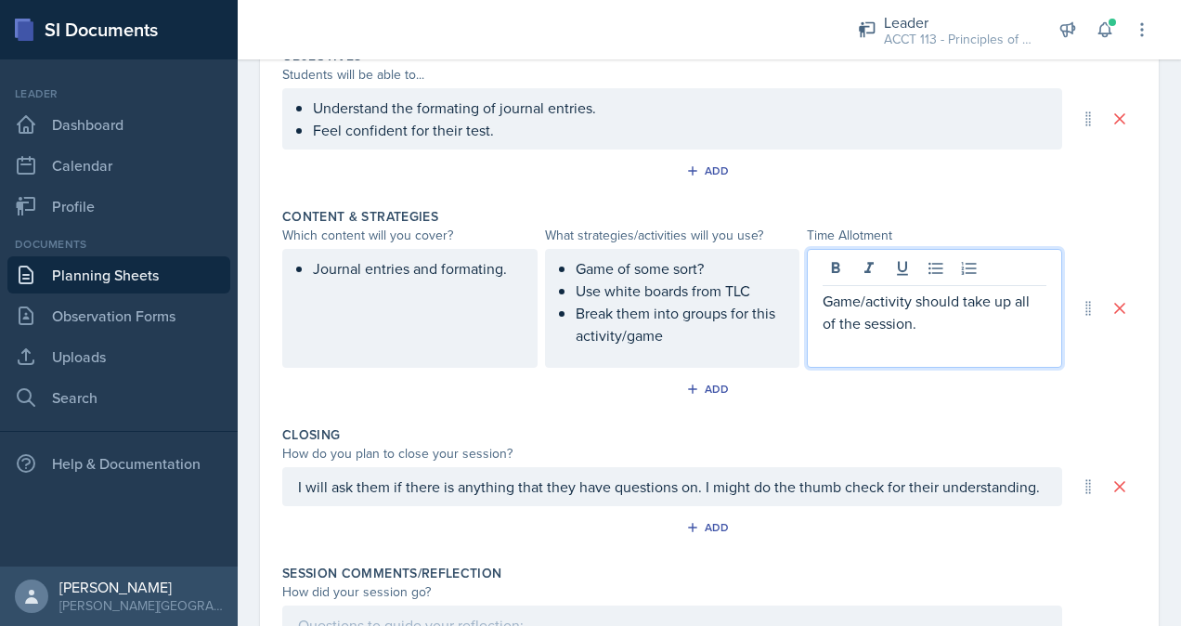
click at [933, 329] on p "Game/activity should take up all of the session." at bounding box center [935, 312] width 224 height 45
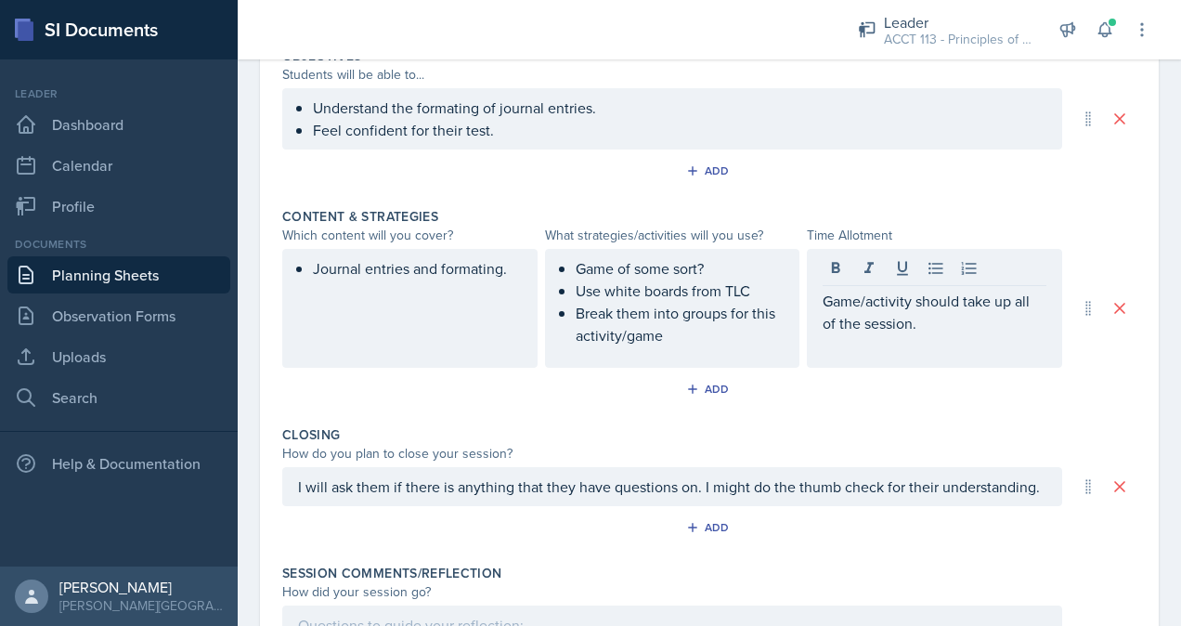
click at [456, 295] on div "Journal entries and formating." at bounding box center [409, 308] width 255 height 119
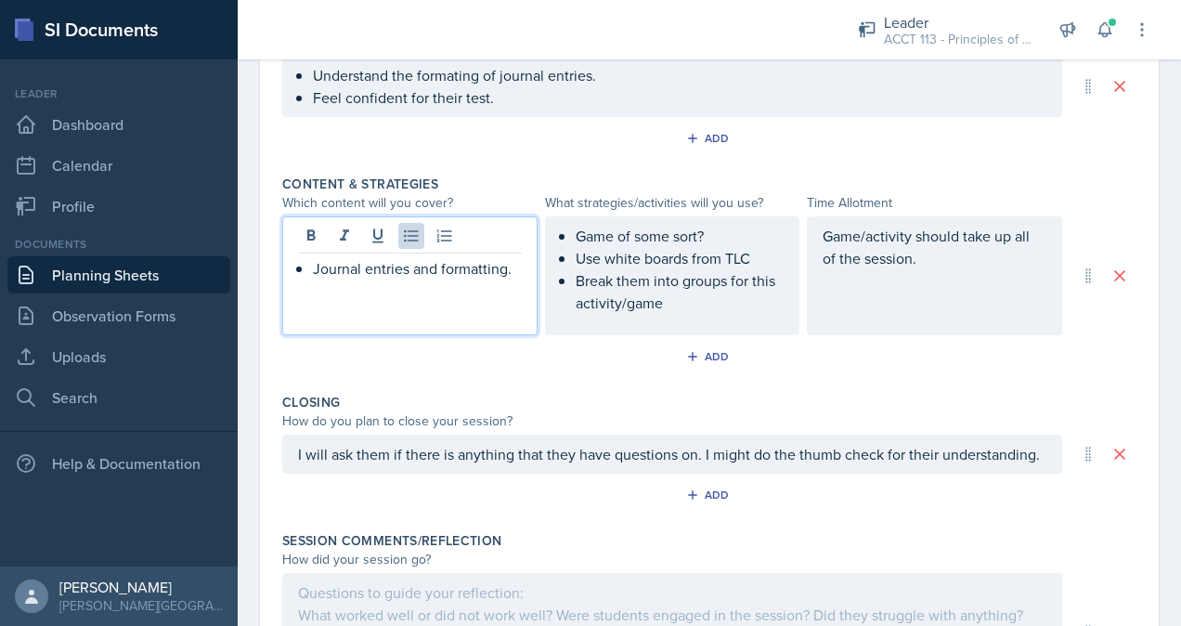
click at [513, 267] on p "Journal entries and formatting." at bounding box center [417, 268] width 209 height 22
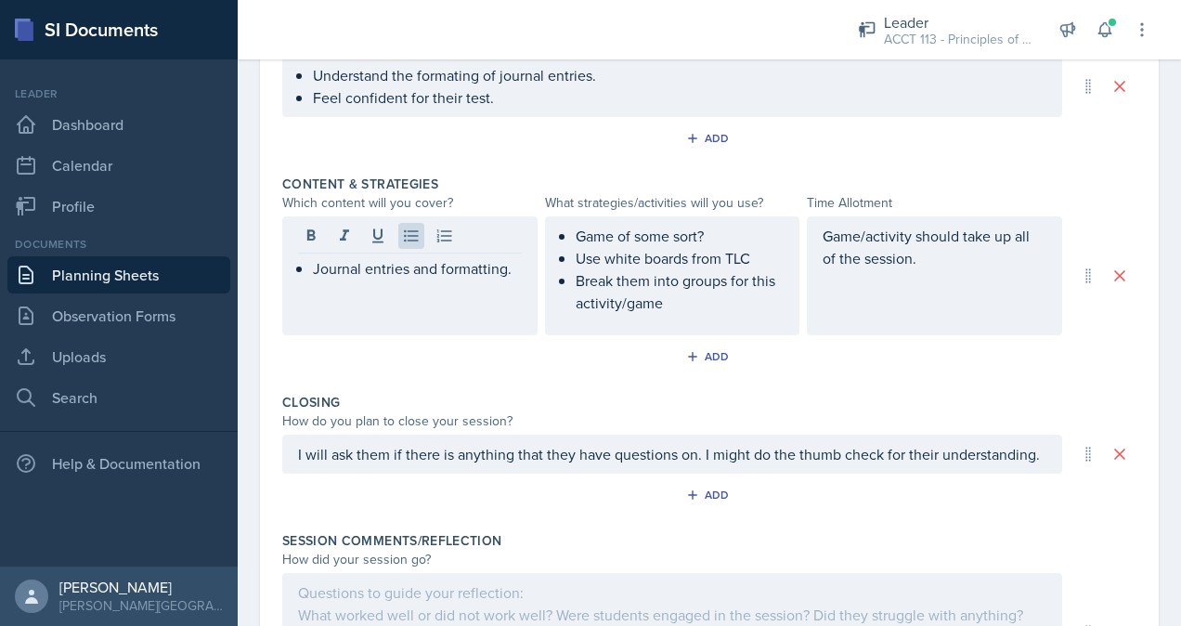
click at [954, 269] on div "Game/activity should take up all of the session." at bounding box center [934, 275] width 255 height 119
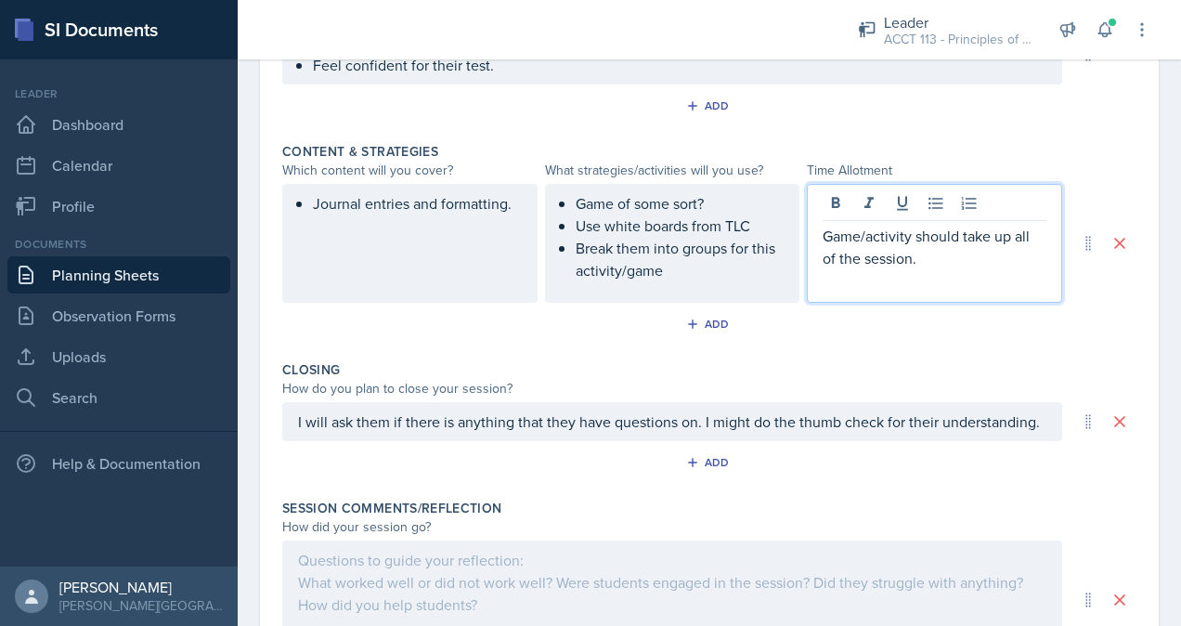
click at [775, 337] on div "Add" at bounding box center [709, 327] width 854 height 35
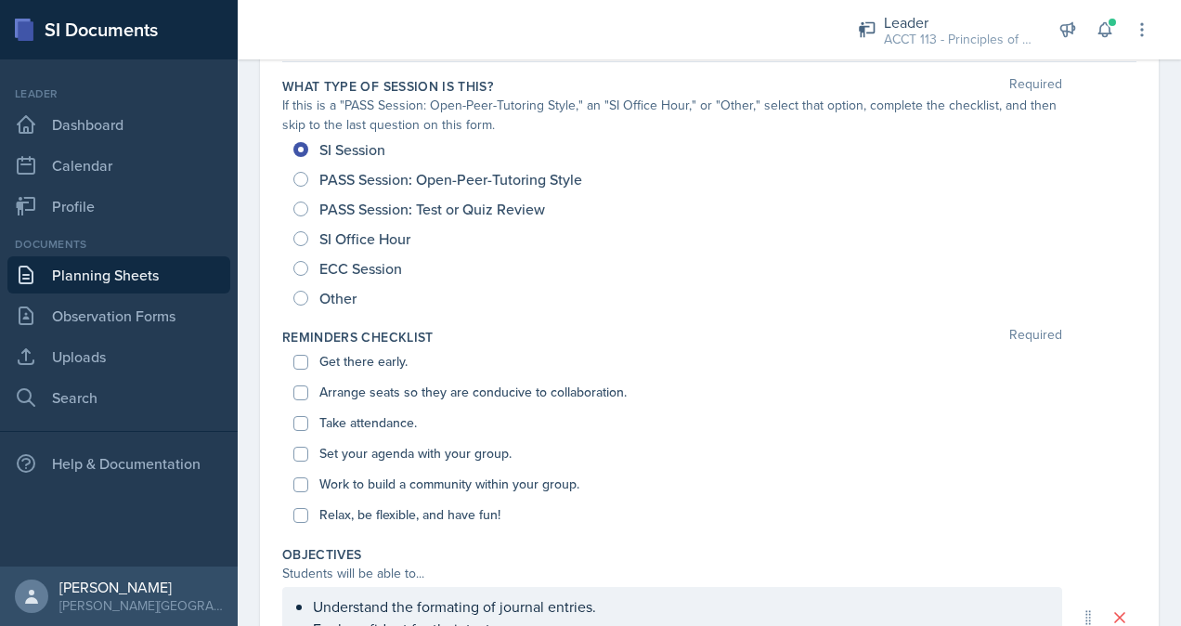
scroll to position [0, 0]
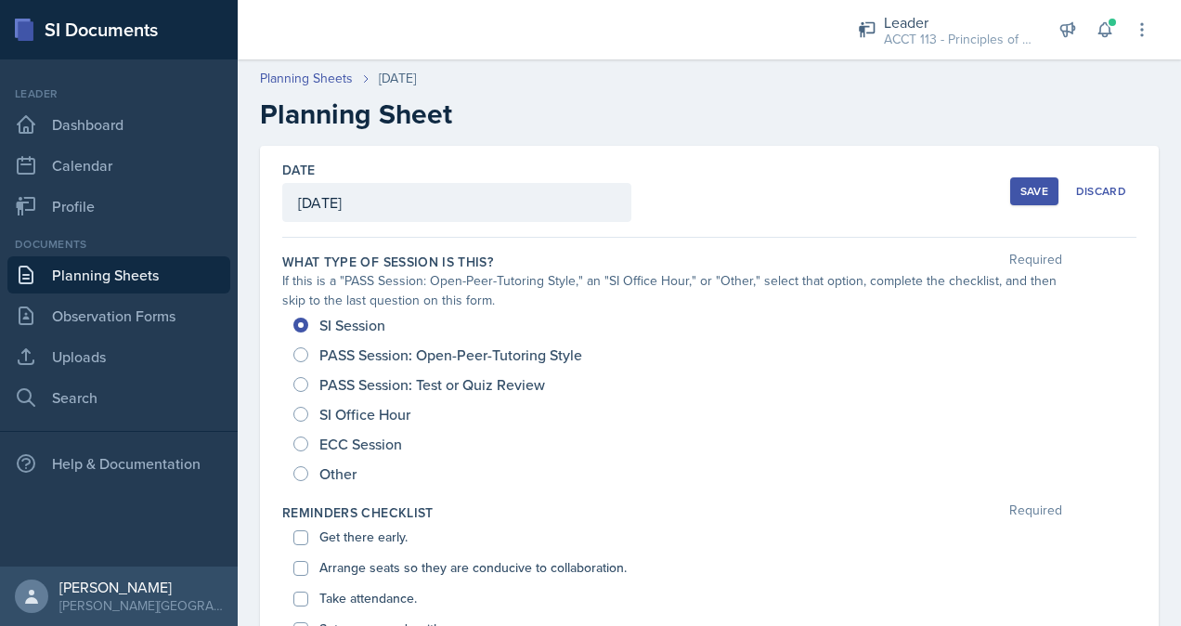
click at [1020, 194] on div "Save" at bounding box center [1034, 191] width 28 height 15
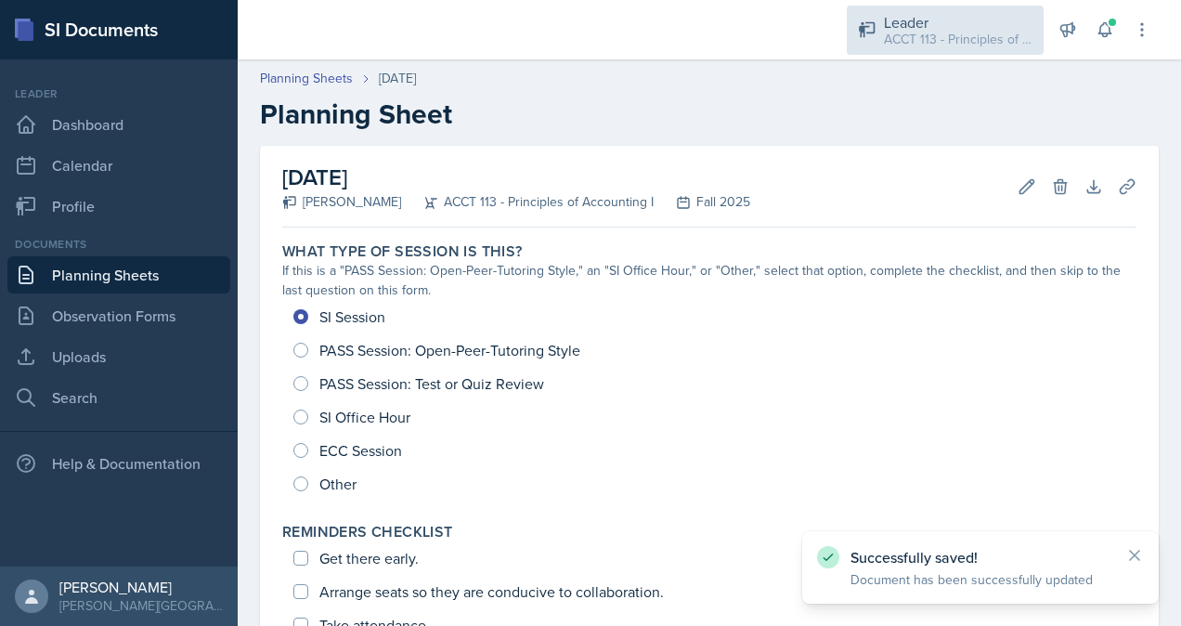
click at [925, 46] on div "ACCT 113 - Principles of Accounting I / Fall 2025" at bounding box center [958, 39] width 149 height 19
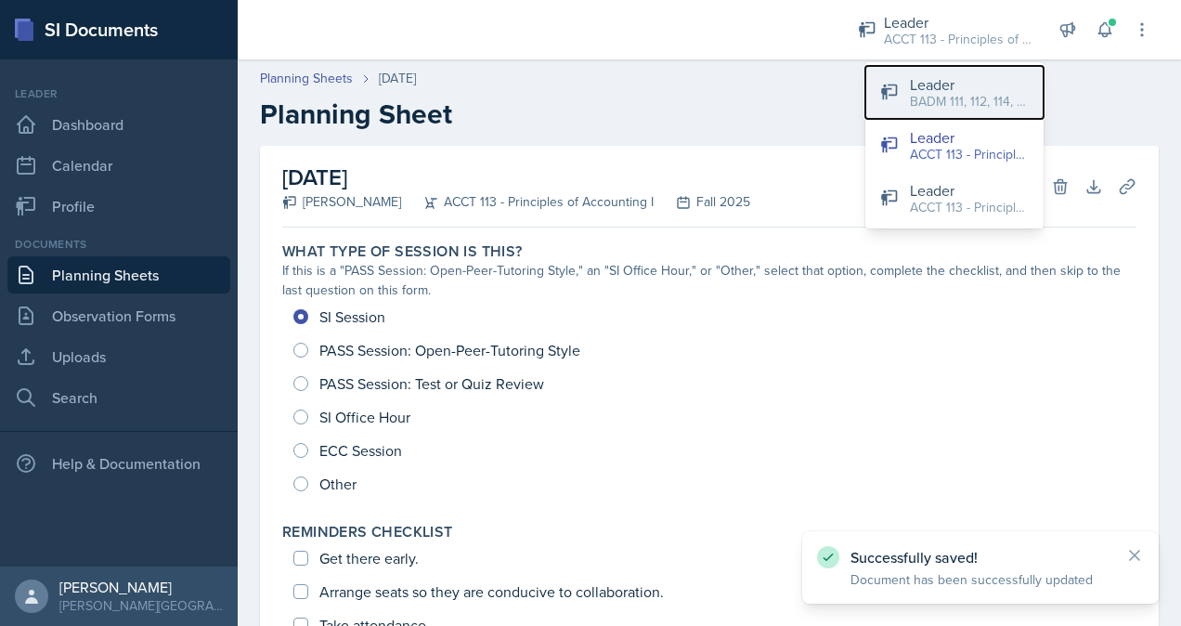
click at [925, 100] on div "BADM 111, 112, 114, 122 / Fall 2025" at bounding box center [969, 101] width 119 height 19
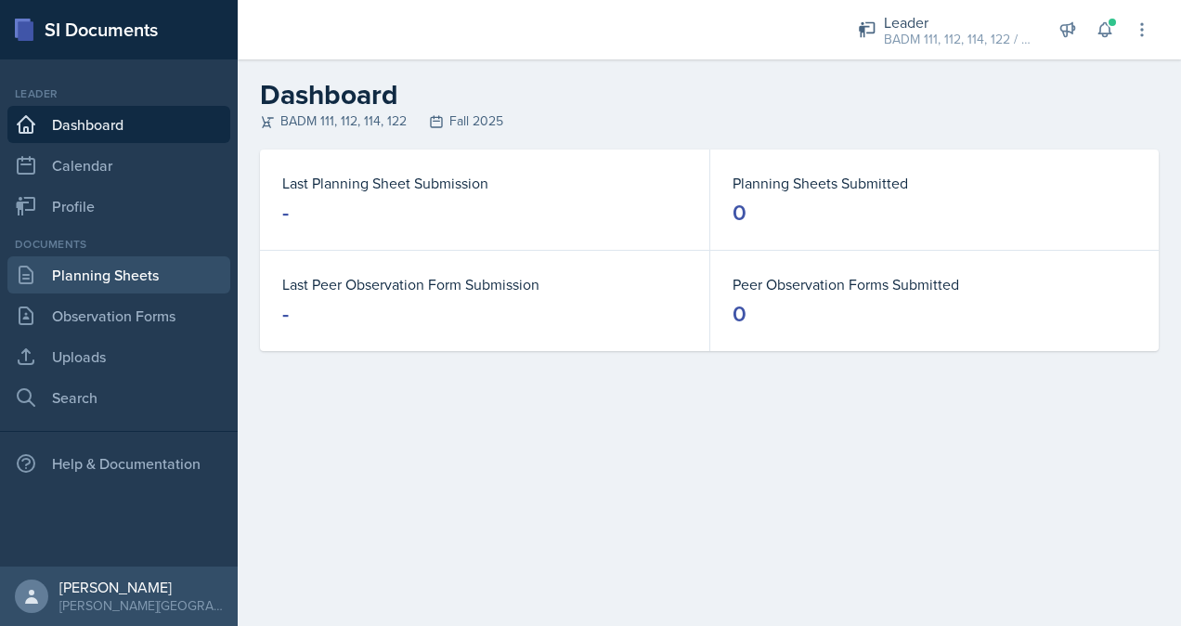
click at [105, 266] on link "Planning Sheets" at bounding box center [118, 274] width 223 height 37
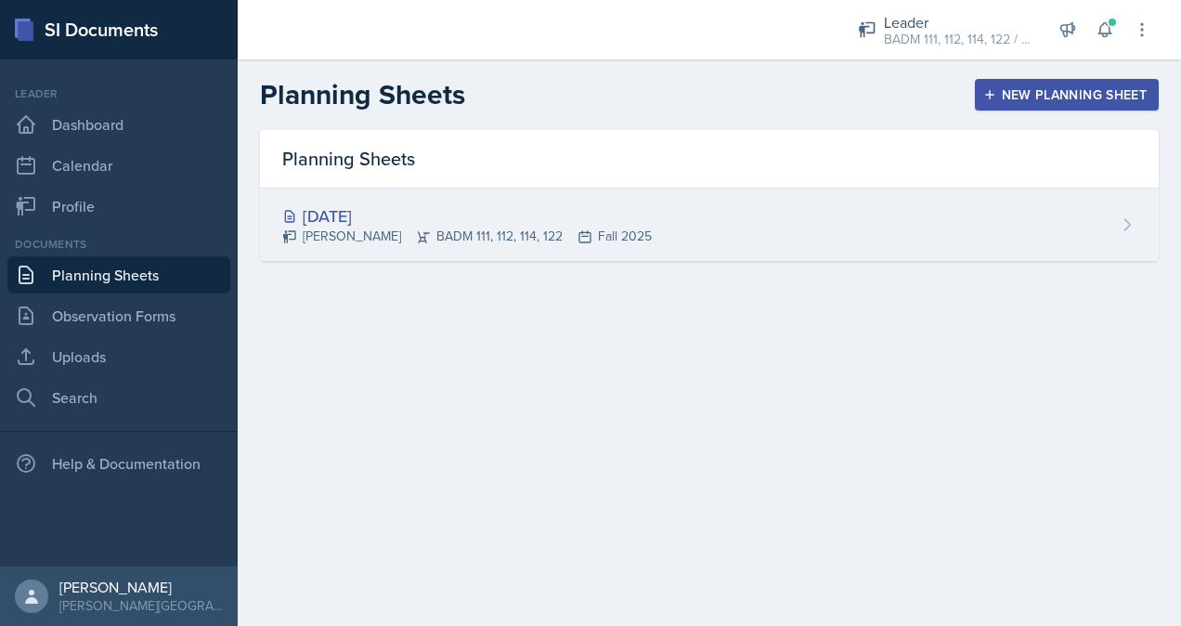
click at [441, 215] on div "[DATE]" at bounding box center [467, 215] width 370 height 25
